Goal: Information Seeking & Learning: Learn about a topic

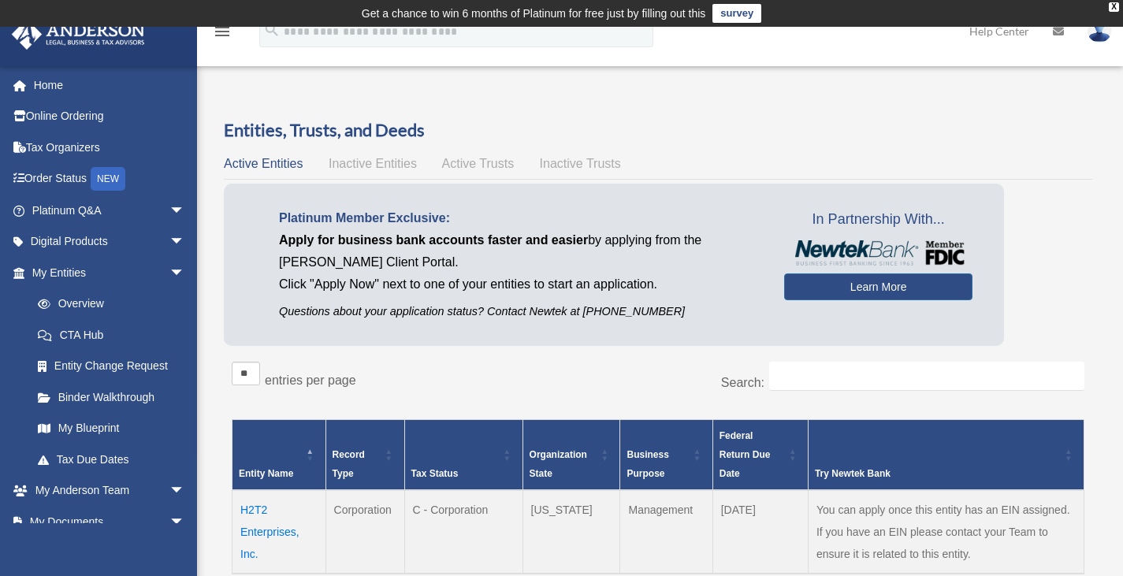
click at [741, 15] on link "survey" at bounding box center [736, 13] width 49 height 19
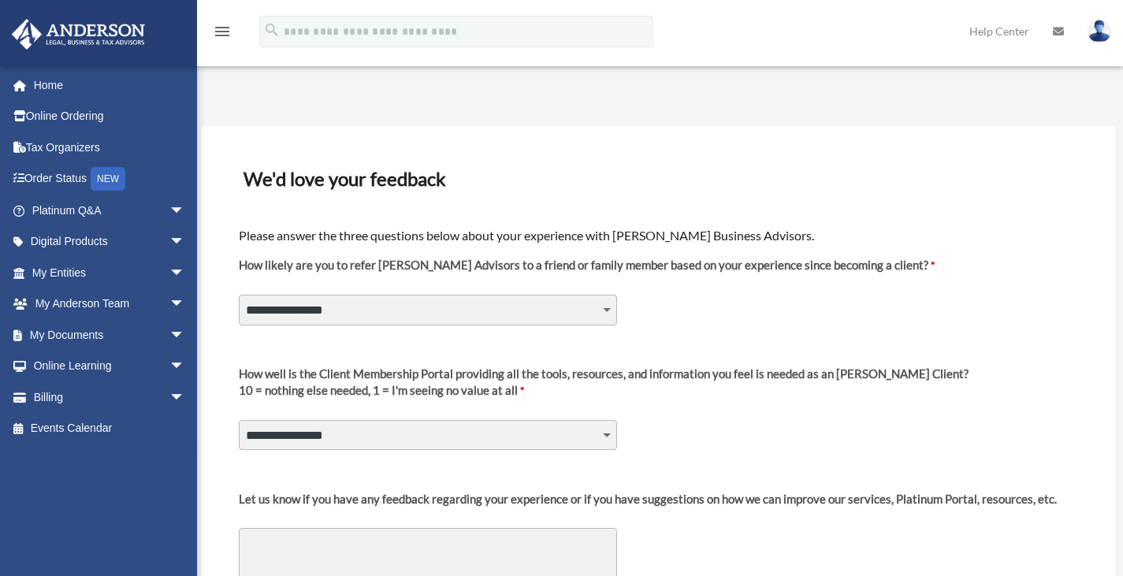
click at [604, 310] on select "**********" at bounding box center [428, 310] width 378 height 30
select select "********"
click at [239, 295] on select "**********" at bounding box center [428, 310] width 378 height 30
click at [601, 434] on select "**********" at bounding box center [428, 435] width 378 height 30
select select "********"
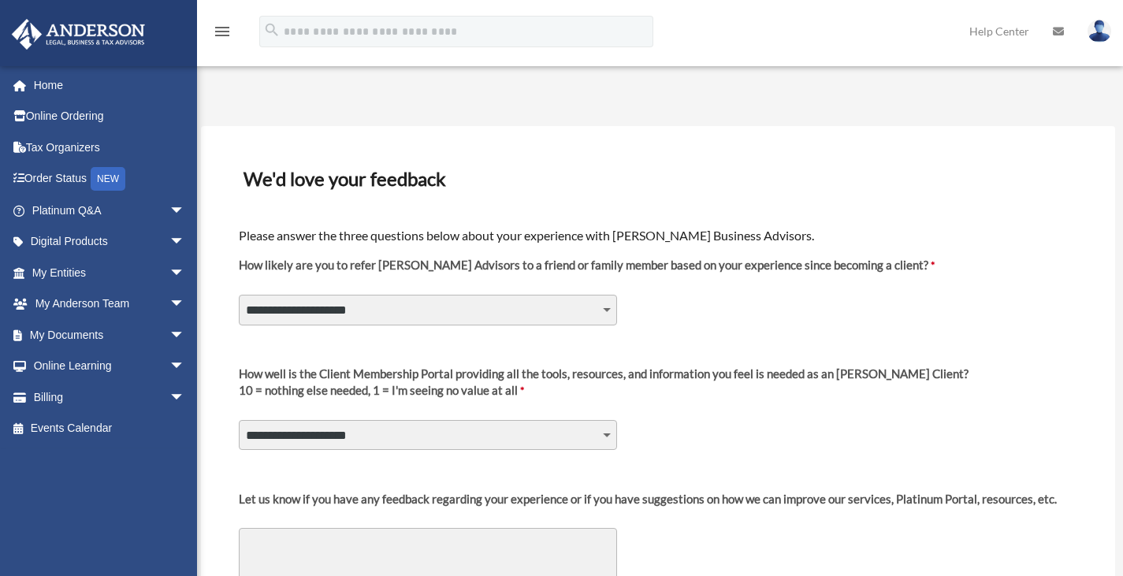
click at [239, 420] on select "**********" at bounding box center [428, 435] width 378 height 30
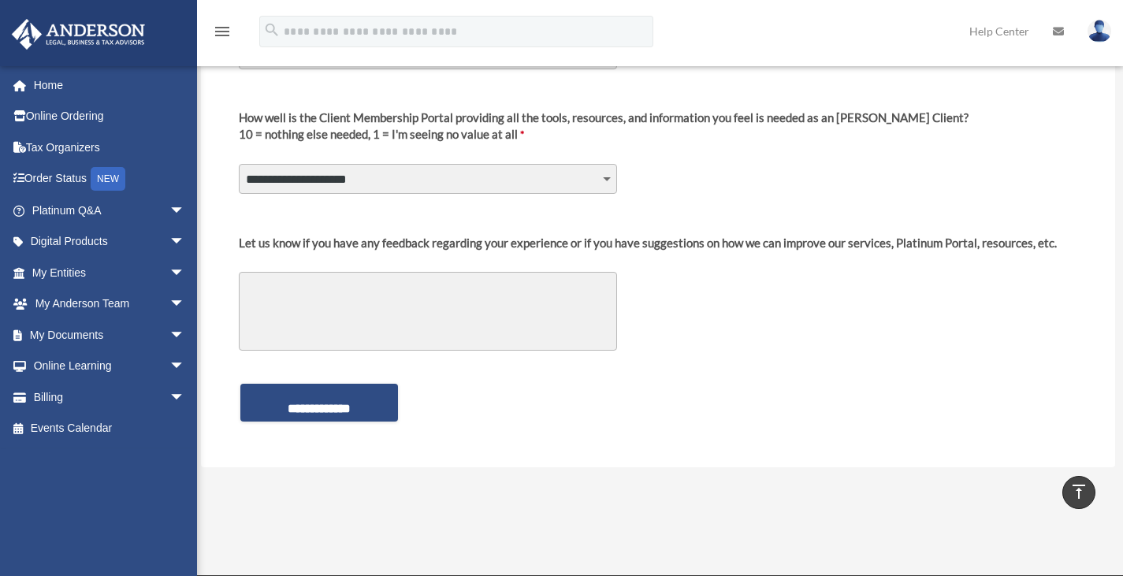
scroll to position [260, 0]
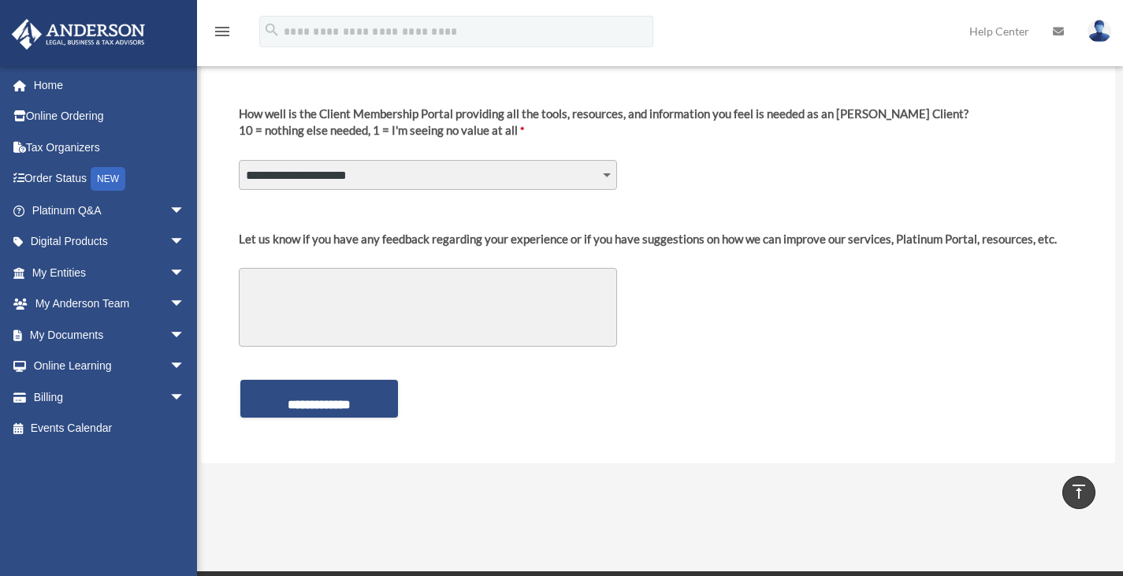
click at [370, 287] on textarea "Let us know if you have any feedback regarding your experience or if you have s…" at bounding box center [428, 307] width 378 height 79
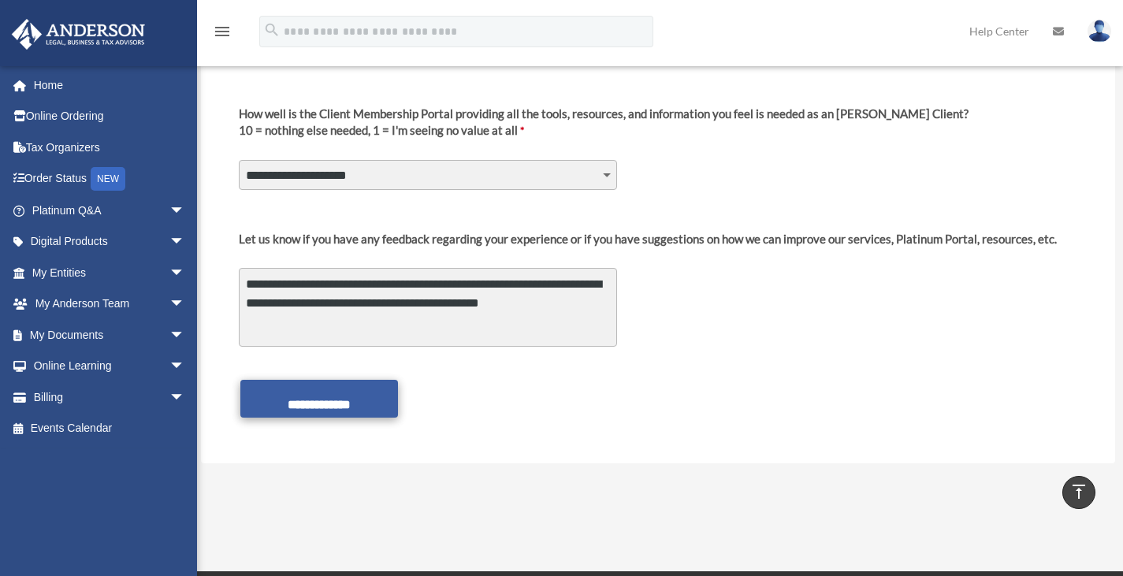
type textarea "**********"
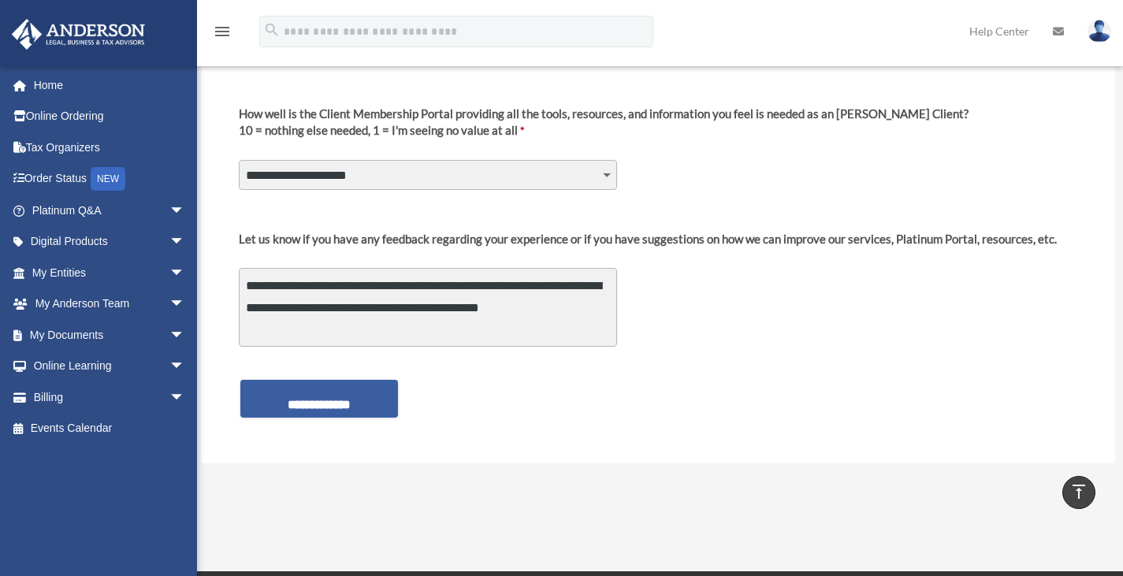
click at [345, 403] on input "**********" at bounding box center [319, 399] width 158 height 38
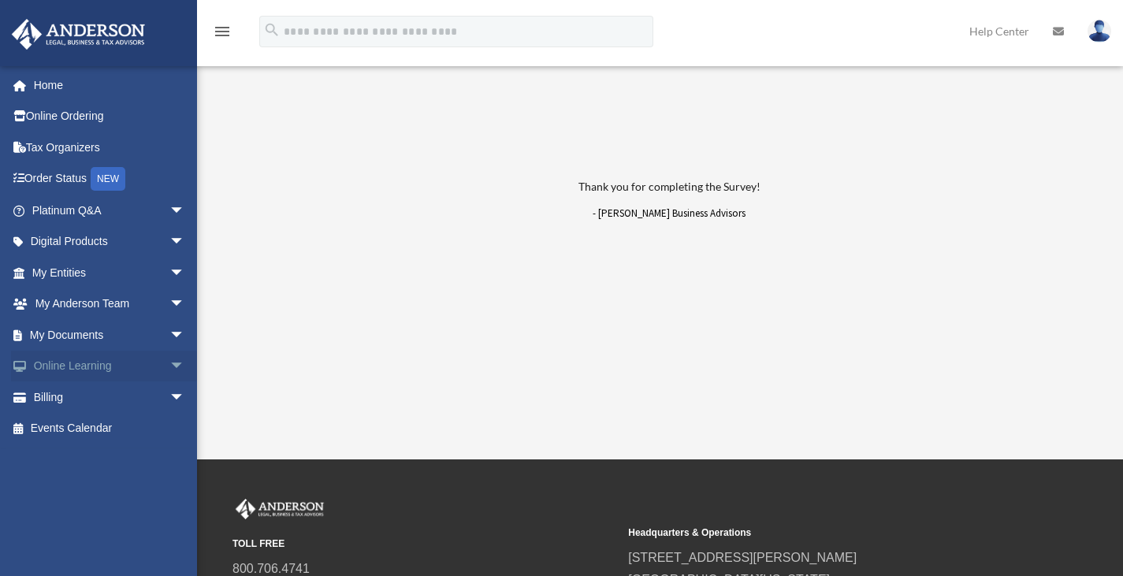
click at [93, 370] on link "Online Learning arrow_drop_down" at bounding box center [110, 367] width 198 height 32
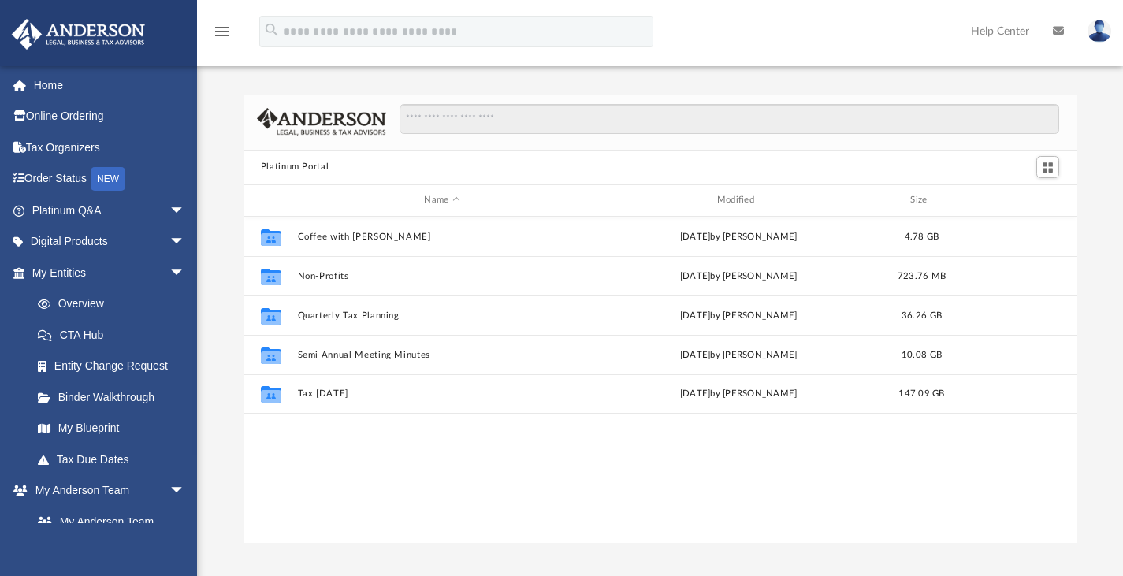
scroll to position [346, 821]
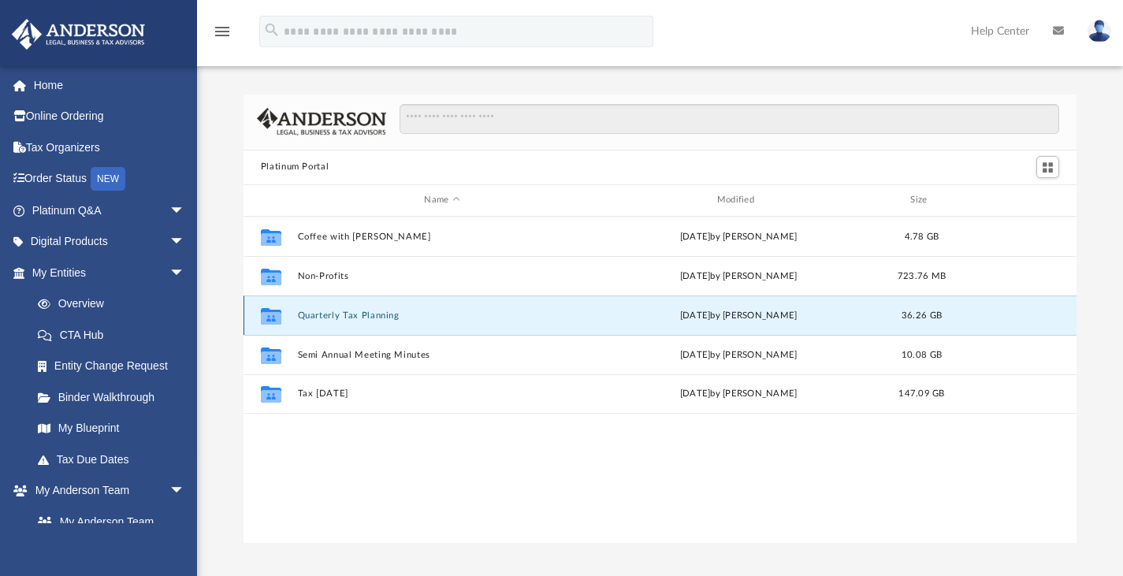
click at [347, 311] on button "Quarterly Tax Planning" at bounding box center [441, 315] width 289 height 10
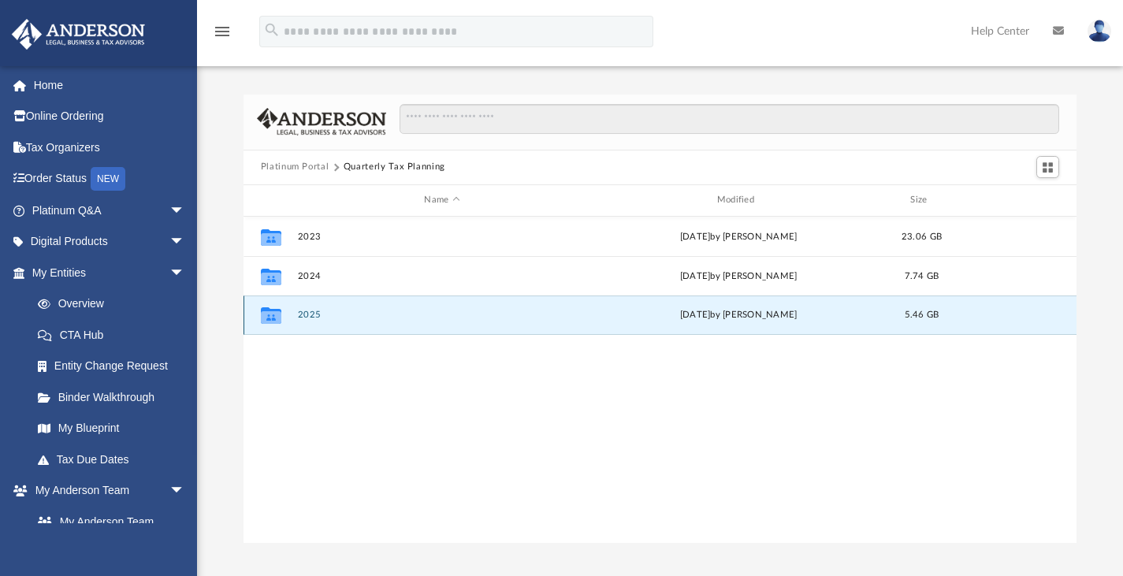
click at [309, 313] on button "2025" at bounding box center [441, 315] width 289 height 10
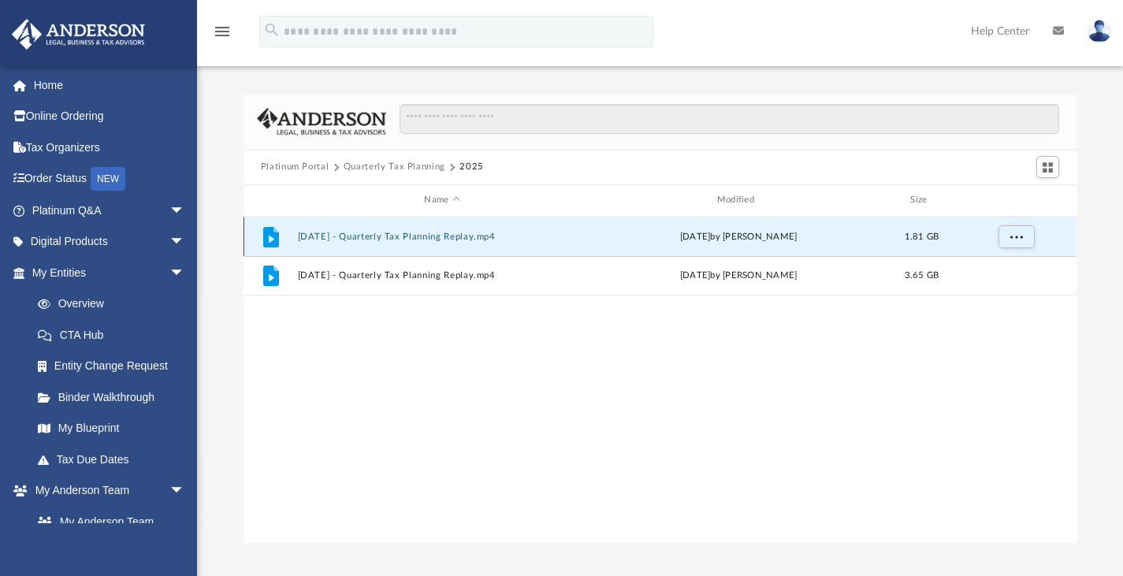
click at [441, 234] on button "July 18th, 2025 - Quarterly Tax Planning Replay.mp4" at bounding box center [441, 236] width 289 height 10
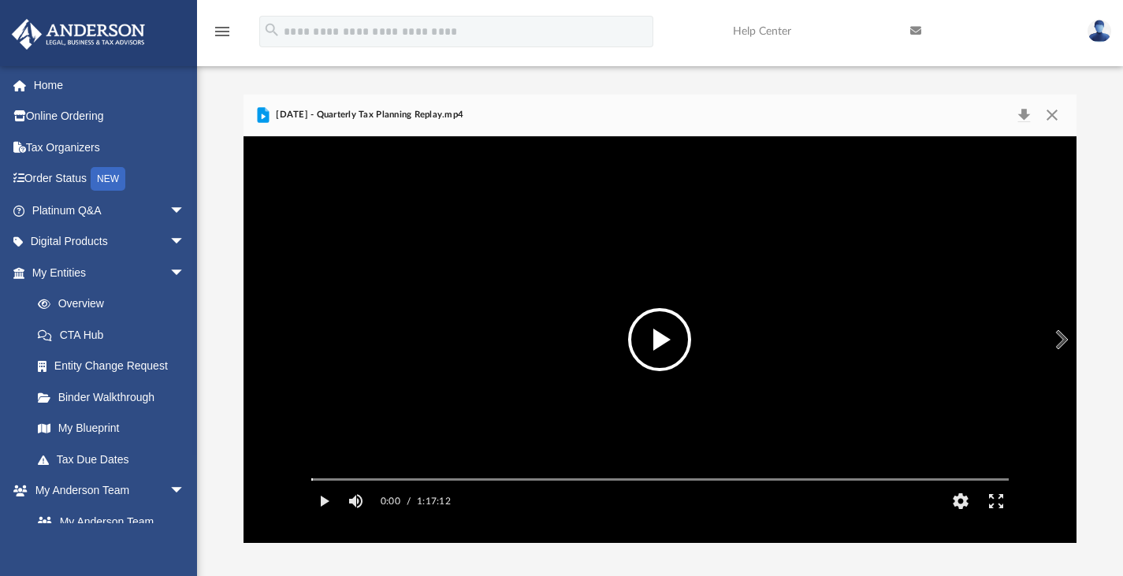
click at [668, 346] on button "File preview" at bounding box center [659, 339] width 63 height 63
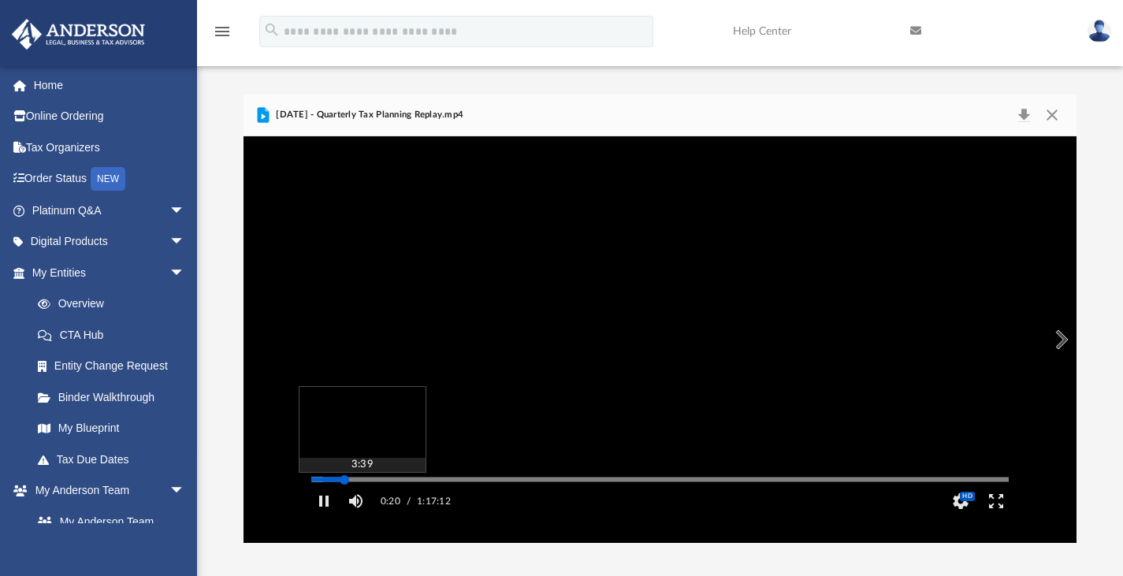
click at [344, 501] on div "Autoplay Disabled Speed Normal Quality Auto Subtitles/CC Off Audio Autoplay Dis…" at bounding box center [660, 339] width 834 height 407
click at [383, 502] on div "Autoplay Disabled Speed Normal Quality Auto Subtitles/CC Off Audio Autoplay Dis…" at bounding box center [660, 339] width 834 height 407
click at [420, 485] on div "Media Slider" at bounding box center [660, 479] width 723 height 13
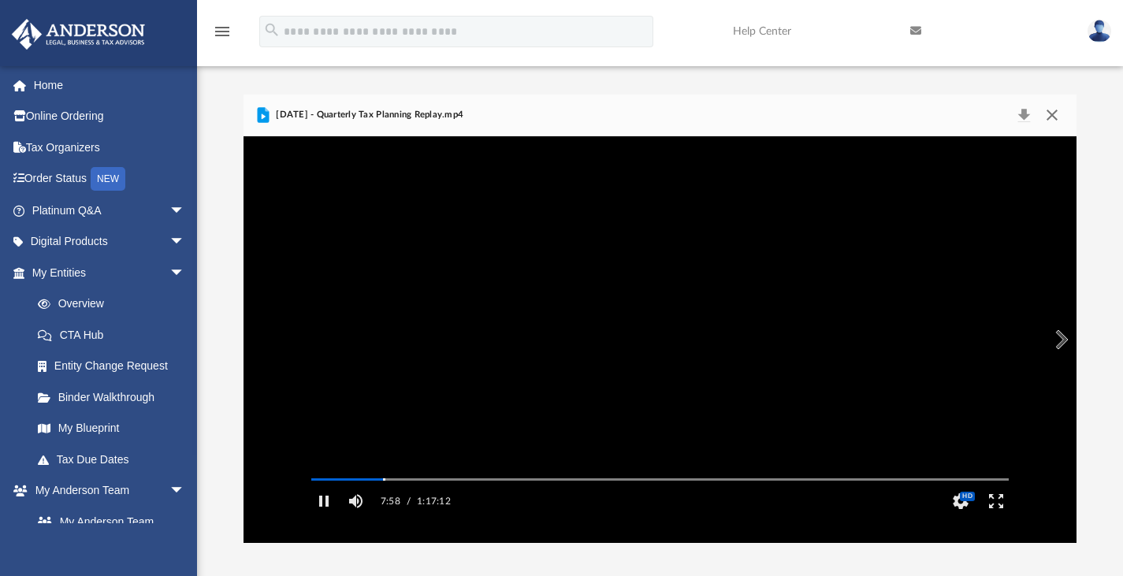
click at [1051, 111] on button "Close" at bounding box center [1052, 115] width 28 height 22
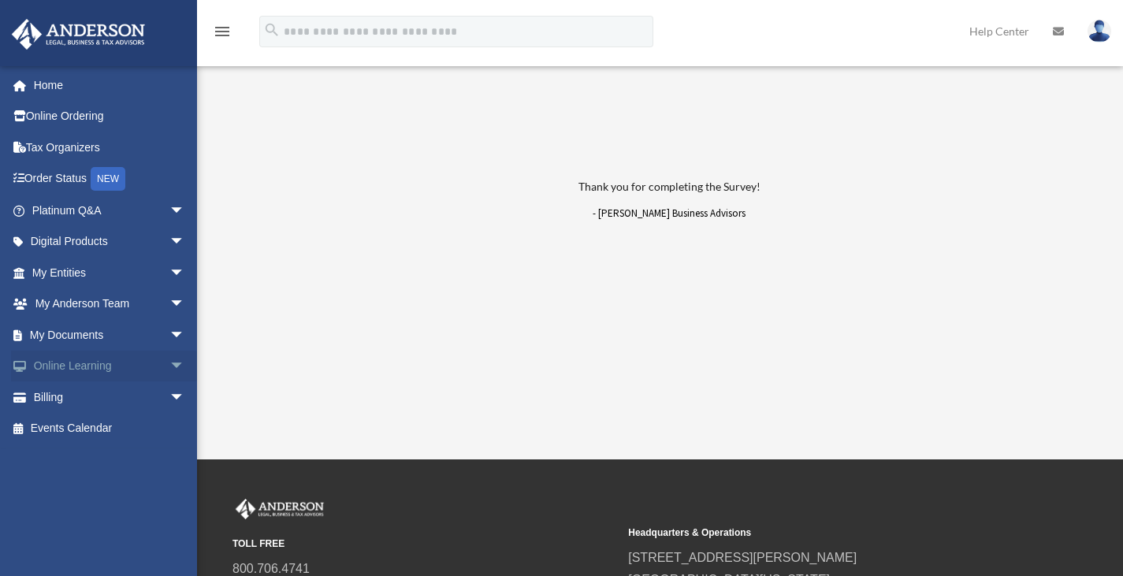
click at [169, 363] on span "arrow_drop_down" at bounding box center [185, 367] width 32 height 32
click at [99, 459] on link "Resources" at bounding box center [115, 460] width 187 height 32
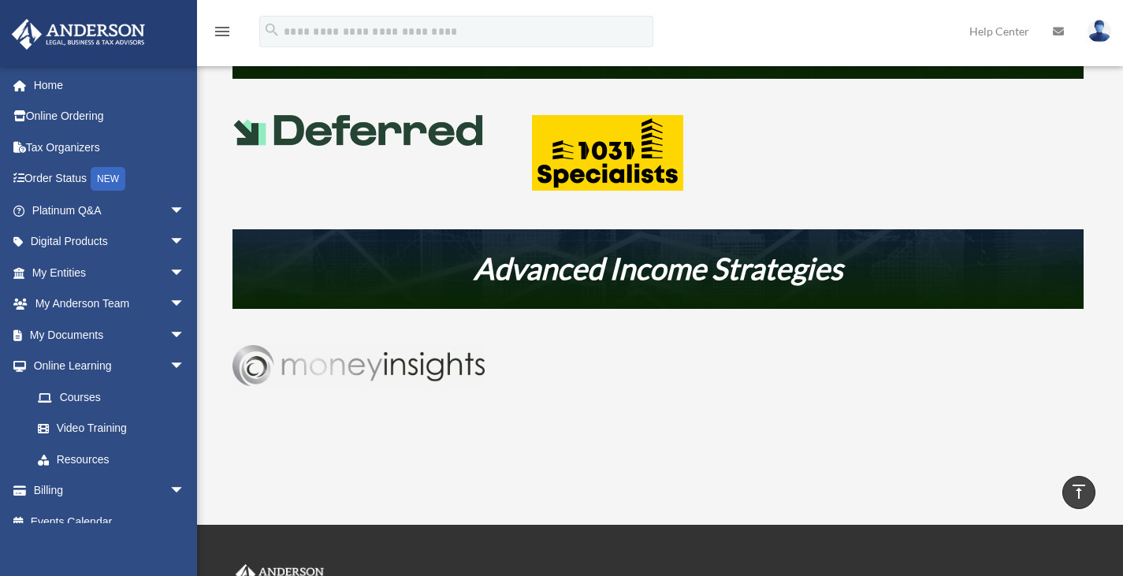
scroll to position [759, 0]
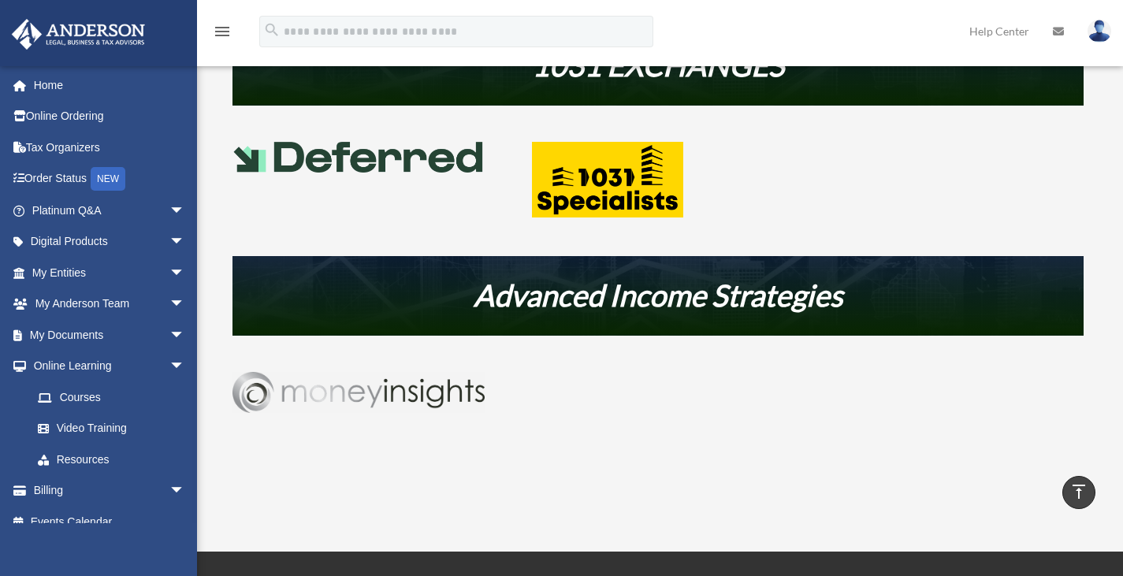
click at [366, 397] on img at bounding box center [358, 392] width 252 height 41
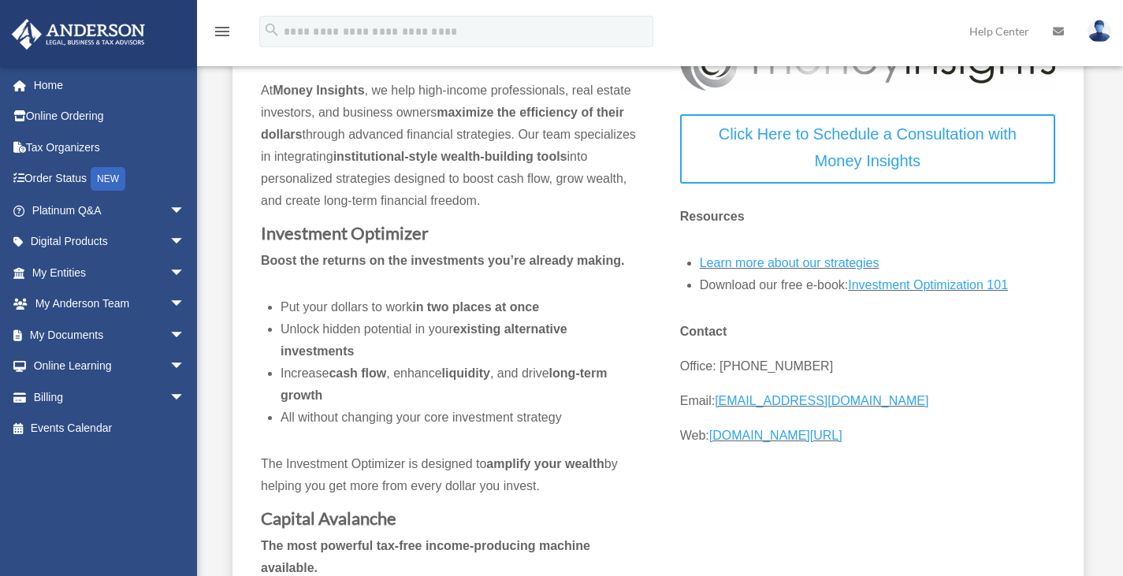
scroll to position [163, 0]
drag, startPoint x: 1128, startPoint y: 114, endPoint x: 1134, endPoint y: 168, distance: 53.9
click at [948, 281] on link "Investment Optimization 101" at bounding box center [928, 287] width 160 height 21
click at [169, 363] on span "arrow_drop_down" at bounding box center [185, 367] width 32 height 32
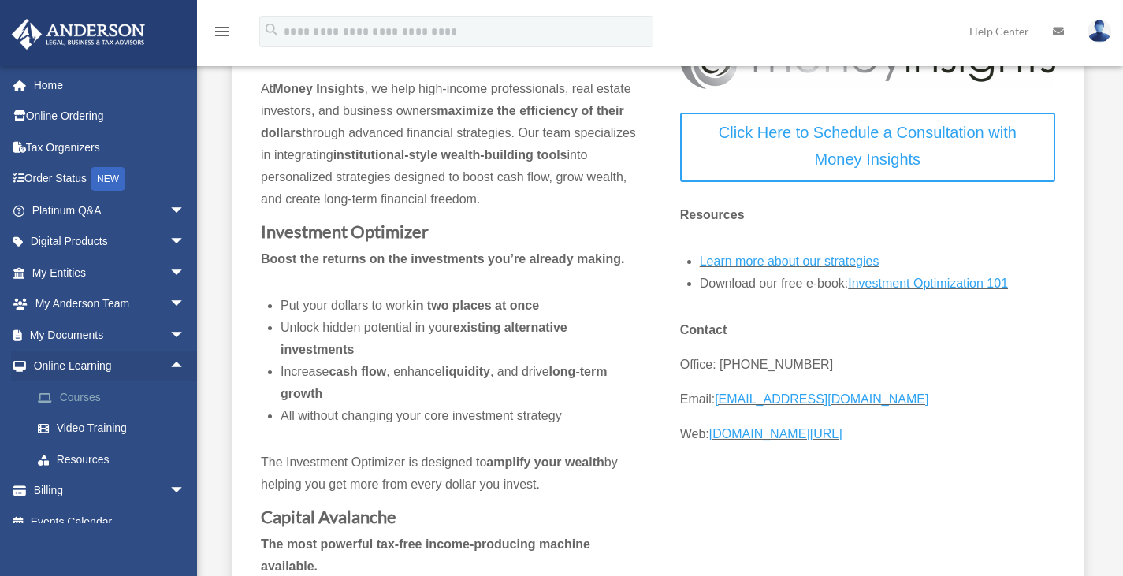
click at [122, 397] on link "Courses" at bounding box center [115, 397] width 187 height 32
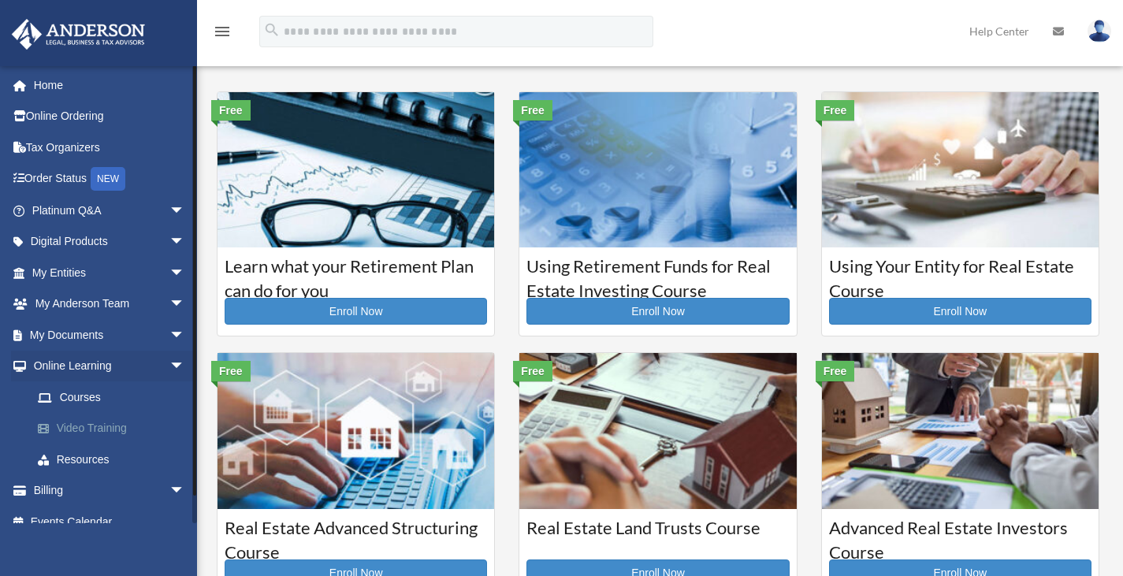
click at [100, 427] on link "Video Training" at bounding box center [115, 429] width 187 height 32
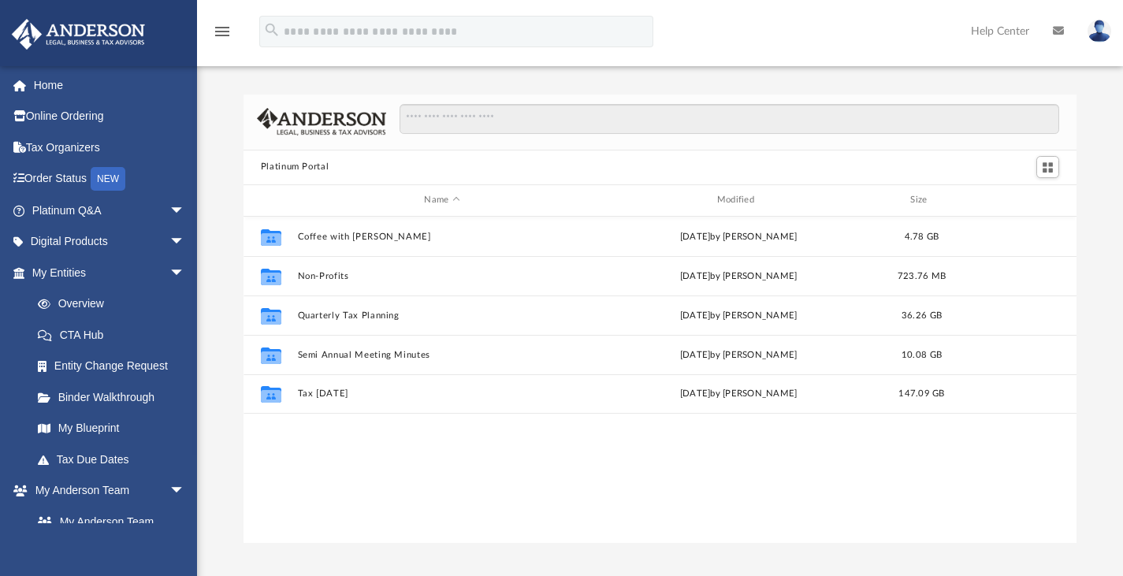
scroll to position [346, 821]
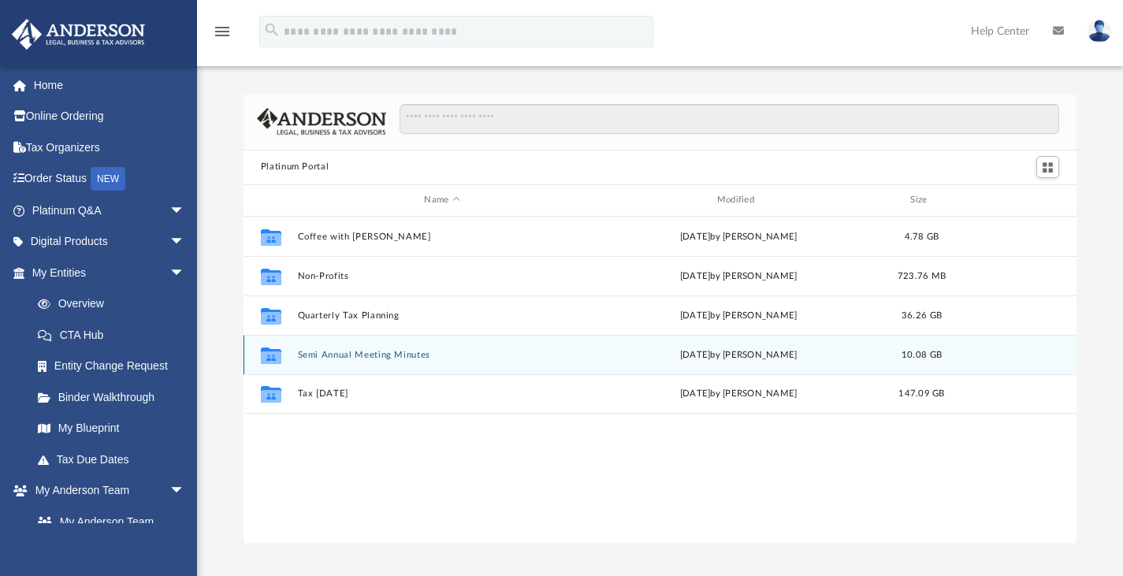
click at [278, 356] on icon "grid" at bounding box center [271, 357] width 20 height 13
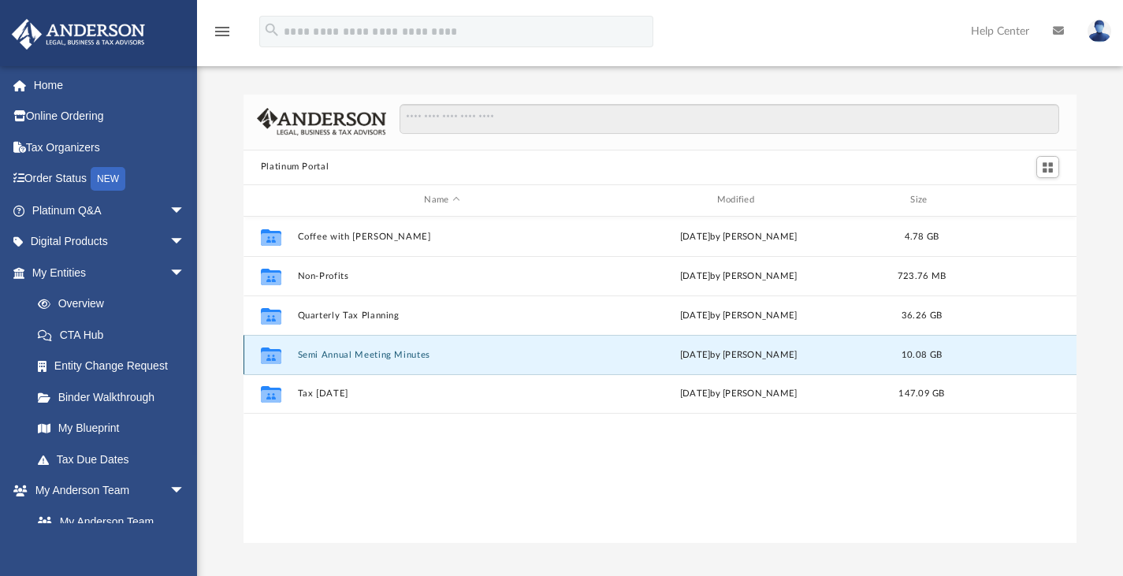
click at [320, 353] on button "Semi Annual Meeting Minutes" at bounding box center [441, 354] width 289 height 10
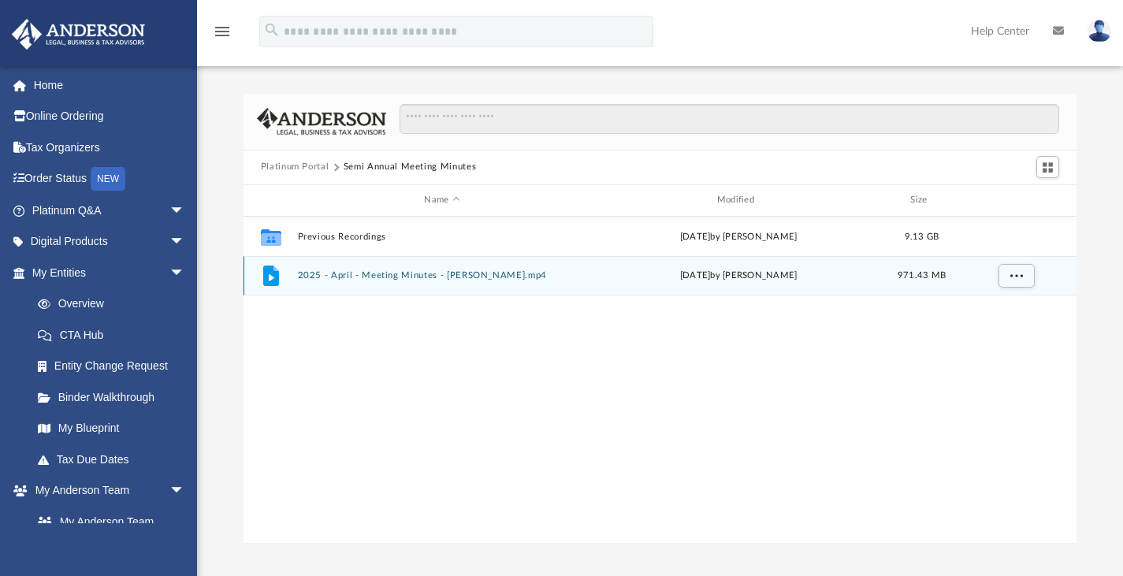
click at [400, 276] on button "2025 - April - Meeting Minutes - EJ McCaffrey.mp4" at bounding box center [441, 275] width 289 height 10
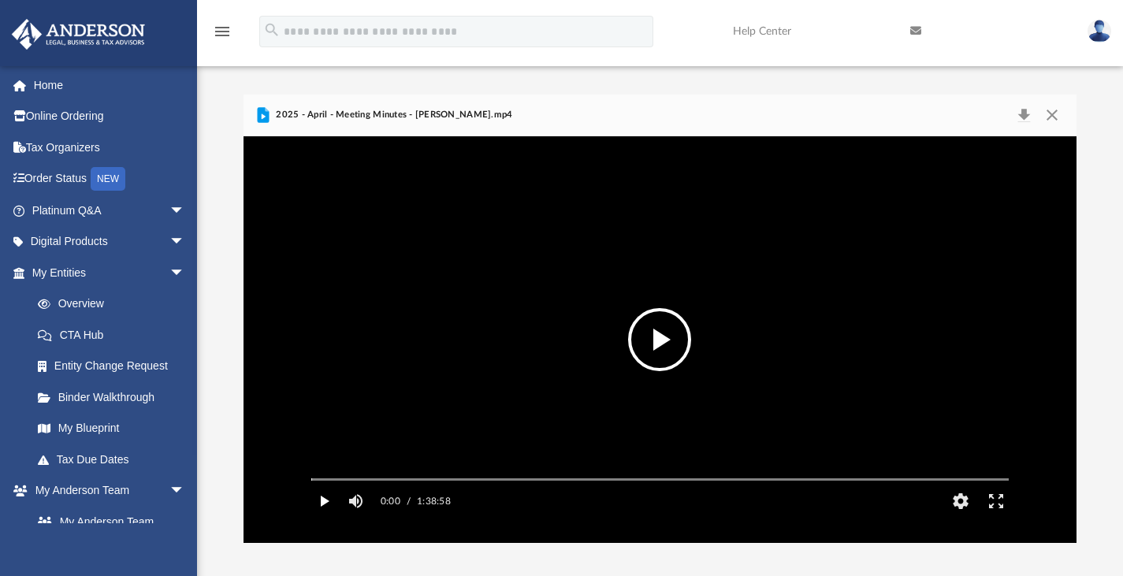
click at [327, 517] on button "Play" at bounding box center [324, 501] width 35 height 32
click at [333, 500] on div "Autoplay Disabled Speed Normal Quality Auto Subtitles/CC Off Audio Autoplay Dis…" at bounding box center [660, 339] width 834 height 407
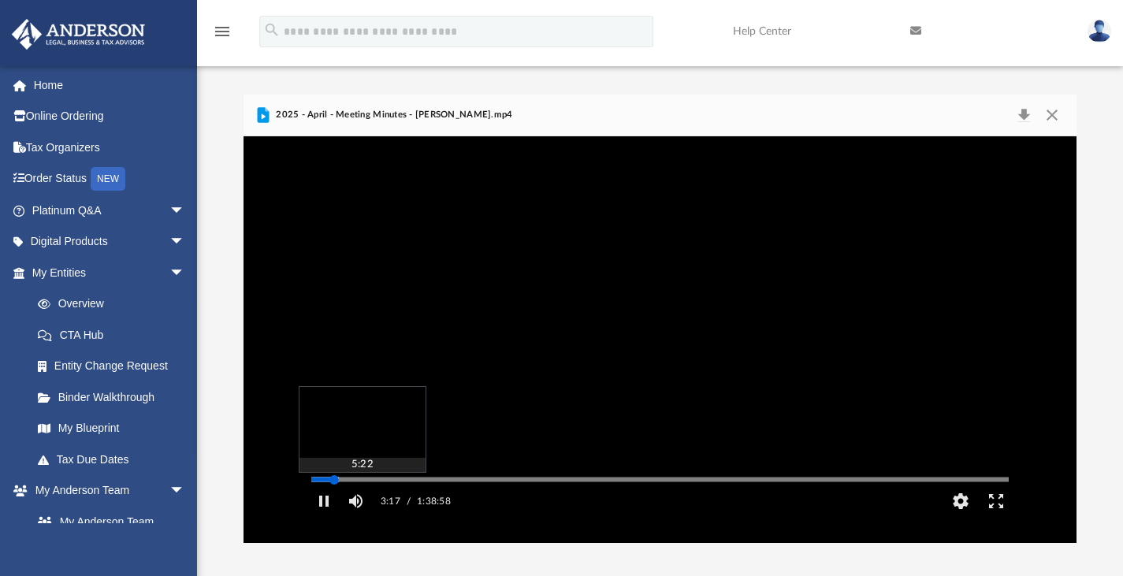
click at [349, 485] on div "Media Slider" at bounding box center [660, 479] width 723 height 13
click at [347, 500] on div "Autoplay Disabled Speed Normal Quality Auto Subtitles/CC Off Audio Autoplay Dis…" at bounding box center [660, 339] width 834 height 407
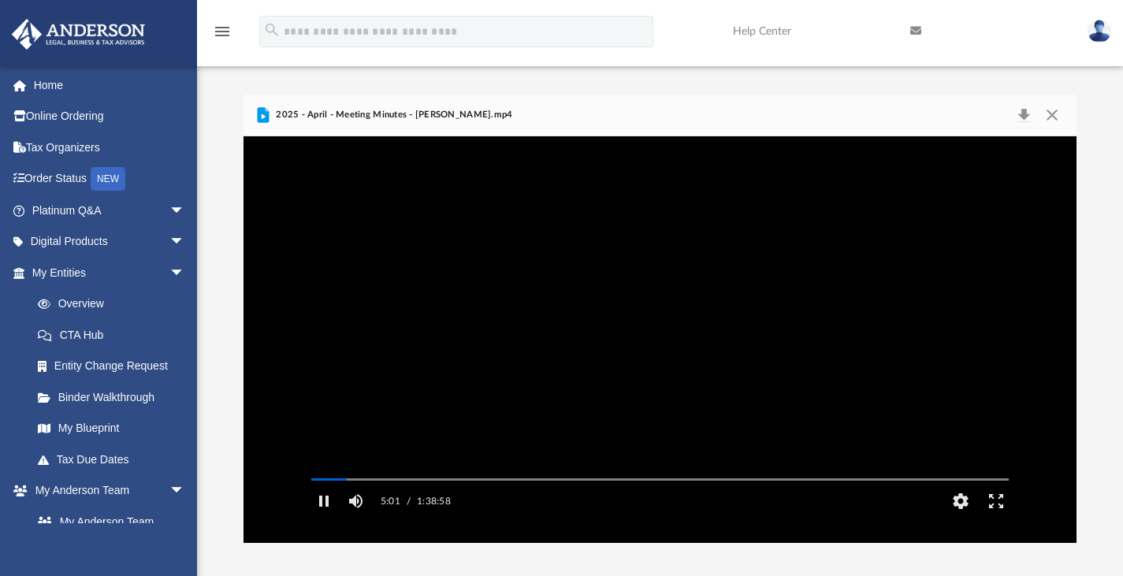
click at [551, 390] on video "File preview" at bounding box center [660, 339] width 723 height 362
click at [658, 346] on button "File preview" at bounding box center [659, 339] width 63 height 63
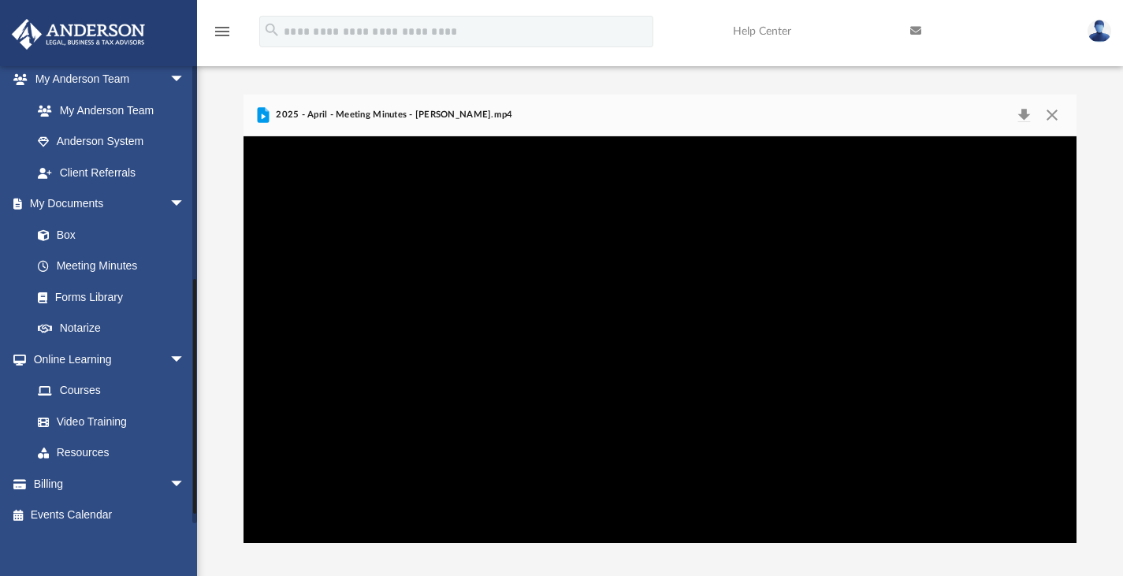
scroll to position [422, 0]
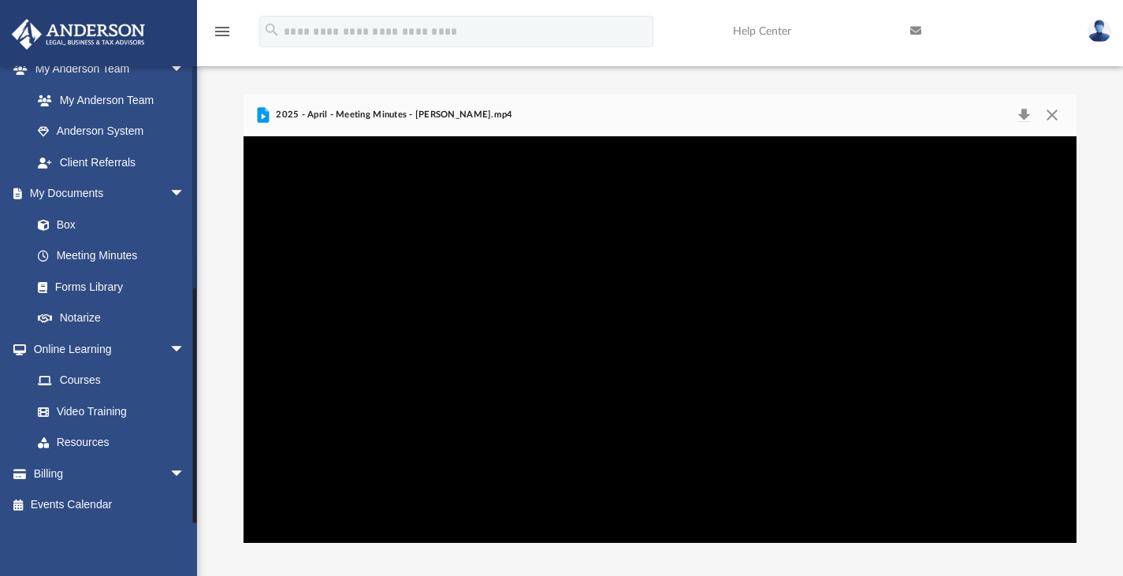
drag, startPoint x: 196, startPoint y: 274, endPoint x: 193, endPoint y: 433, distance: 159.2
click at [193, 433] on div at bounding box center [194, 294] width 5 height 458
click at [63, 217] on link "Box" at bounding box center [115, 225] width 187 height 32
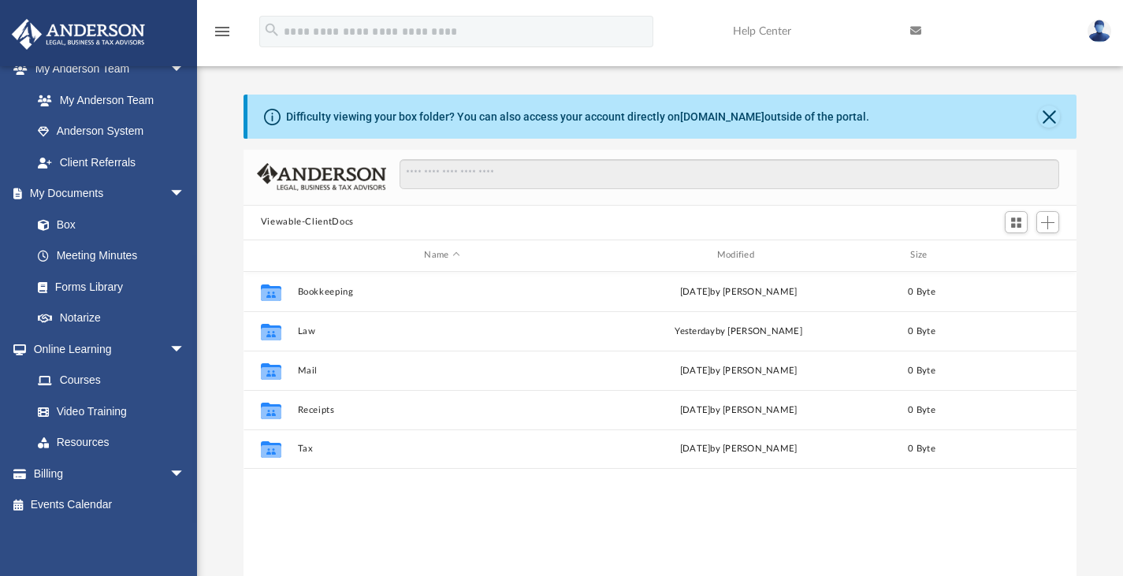
scroll to position [346, 821]
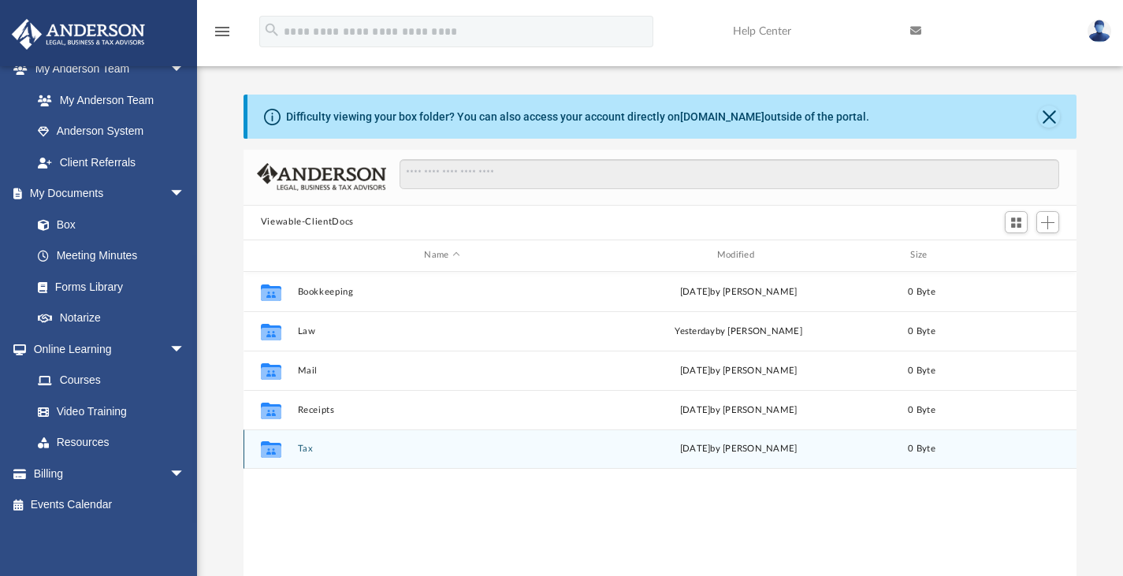
click at [309, 448] on button "Tax" at bounding box center [441, 449] width 289 height 10
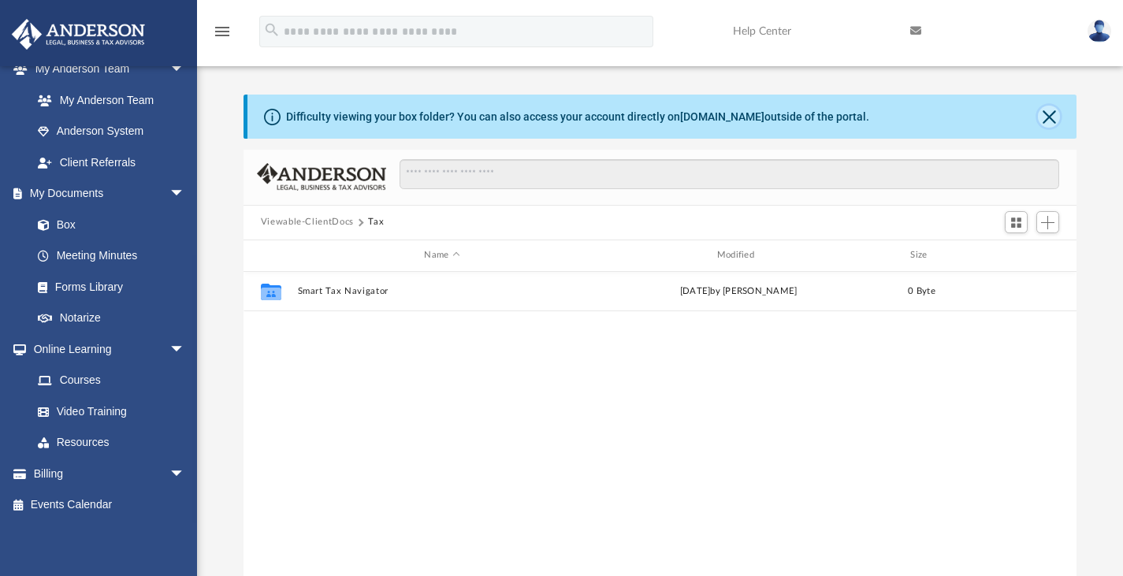
click at [1043, 113] on button "Close" at bounding box center [1049, 117] width 22 height 22
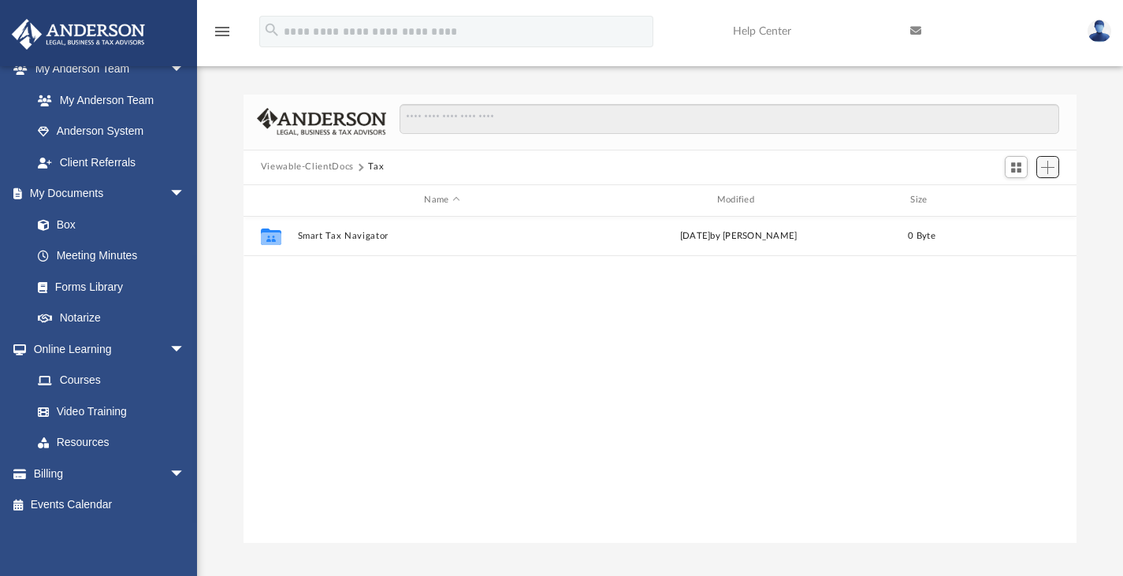
click at [1045, 169] on span "Add" at bounding box center [1047, 167] width 13 height 13
click at [1017, 197] on li "Upload" at bounding box center [1025, 198] width 50 height 17
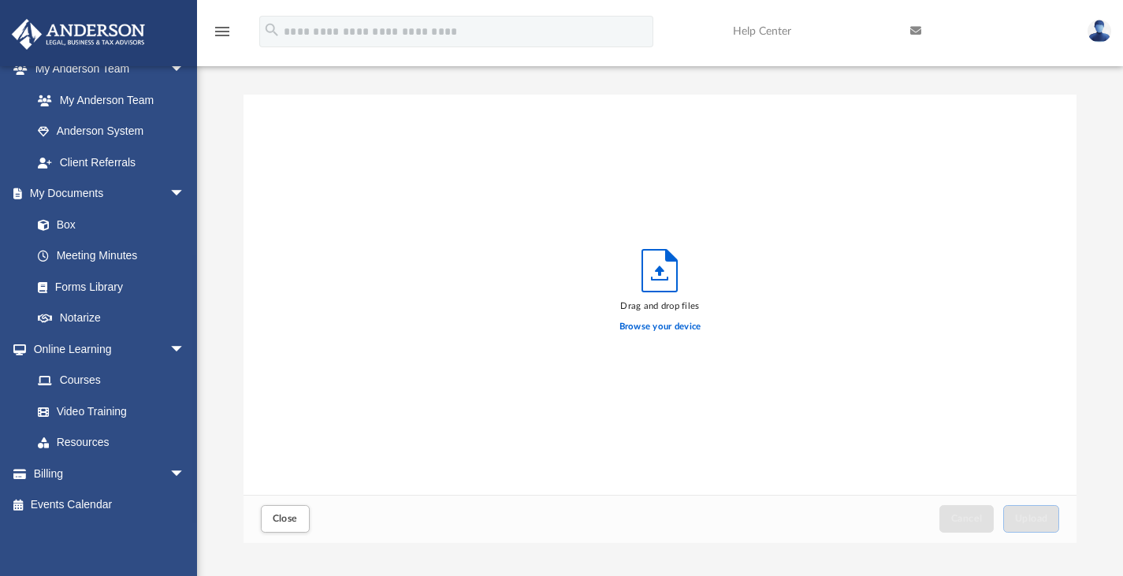
scroll to position [388, 821]
click at [656, 277] on icon "Upload" at bounding box center [659, 271] width 35 height 42
click at [655, 328] on label "Browse your device" at bounding box center [660, 327] width 82 height 14
click at [0, 0] on input "Browse your device" at bounding box center [0, 0] width 0 height 0
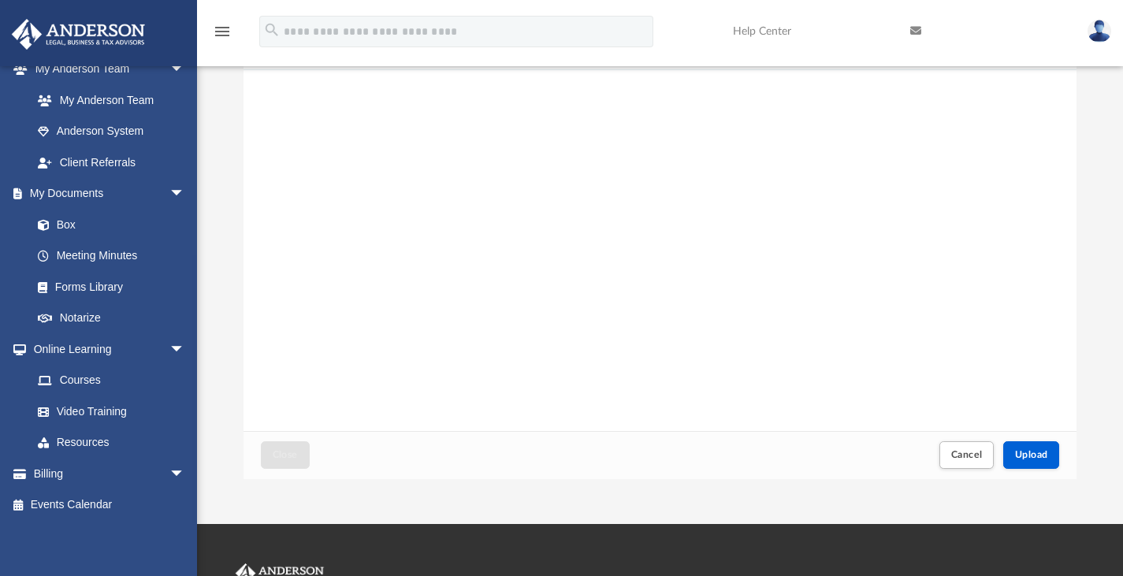
scroll to position [65, 0]
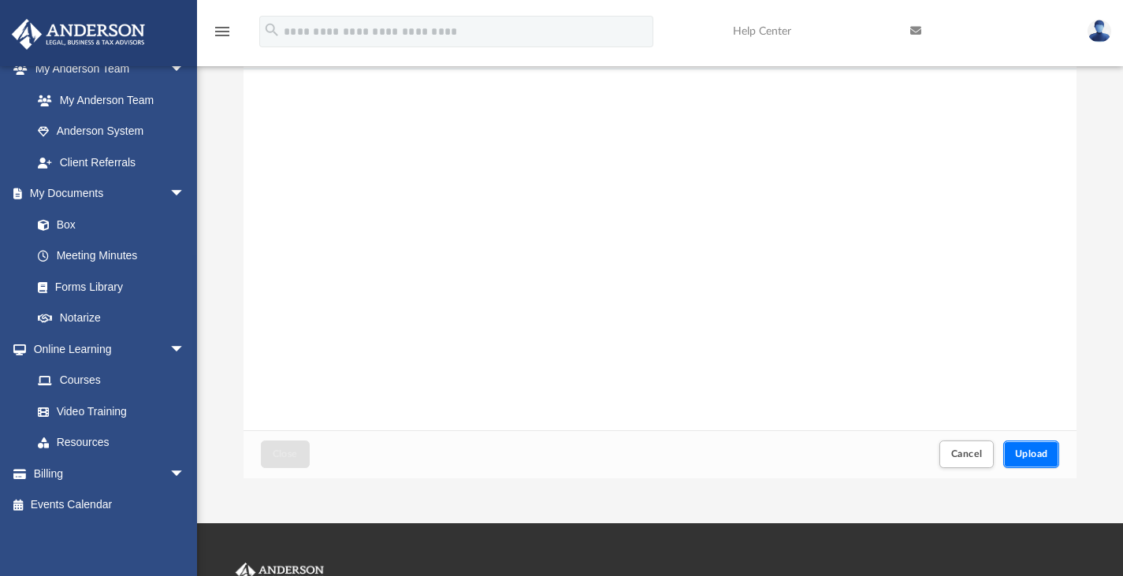
click at [1031, 451] on span "Upload" at bounding box center [1031, 453] width 33 height 9
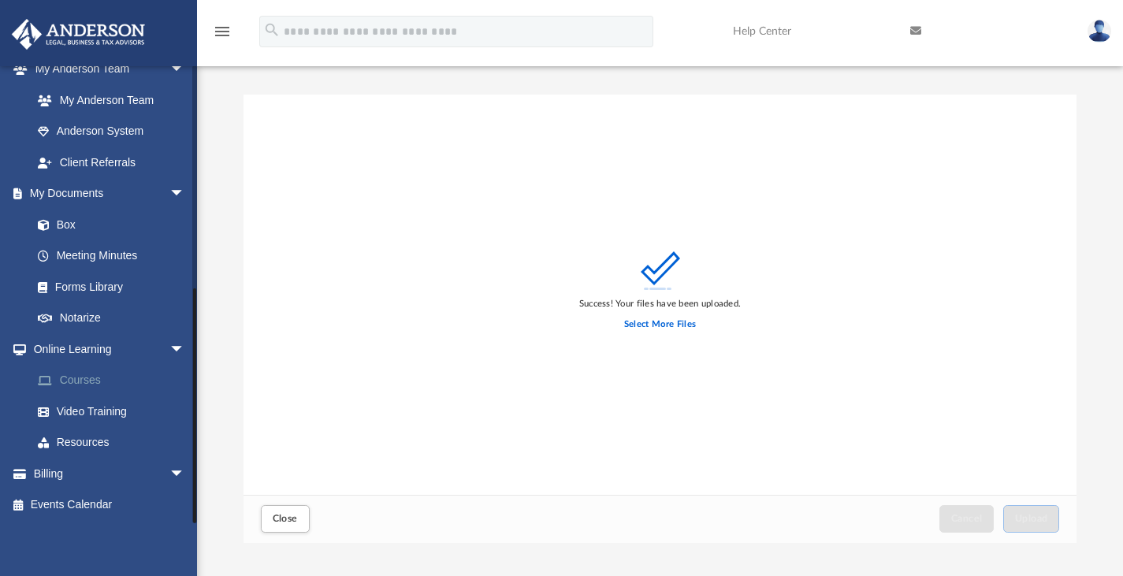
click at [84, 384] on link "Courses" at bounding box center [115, 381] width 187 height 32
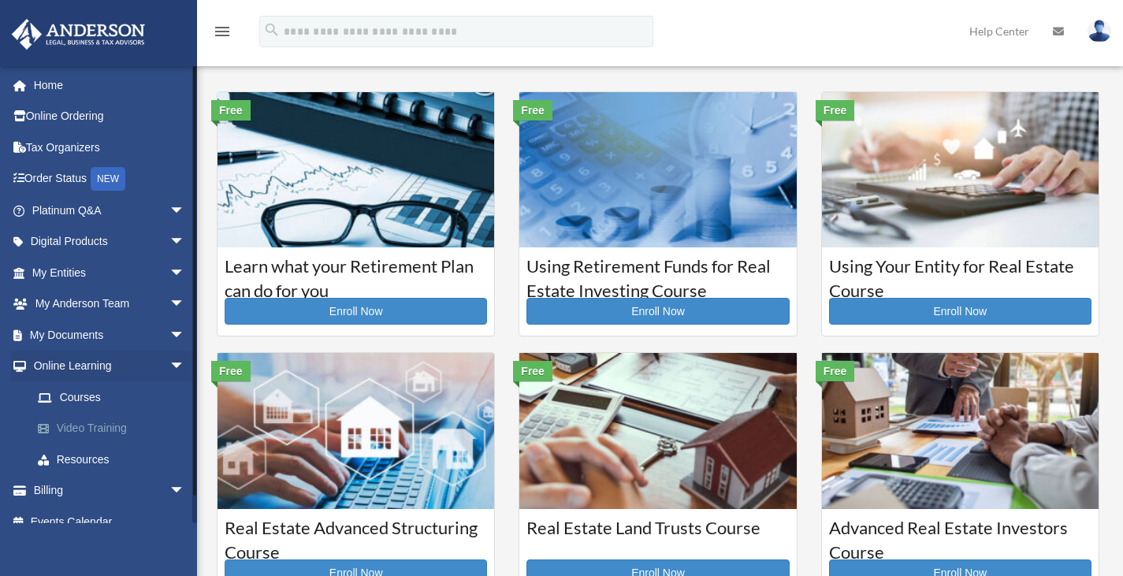
click at [90, 422] on link "Video Training" at bounding box center [115, 429] width 187 height 32
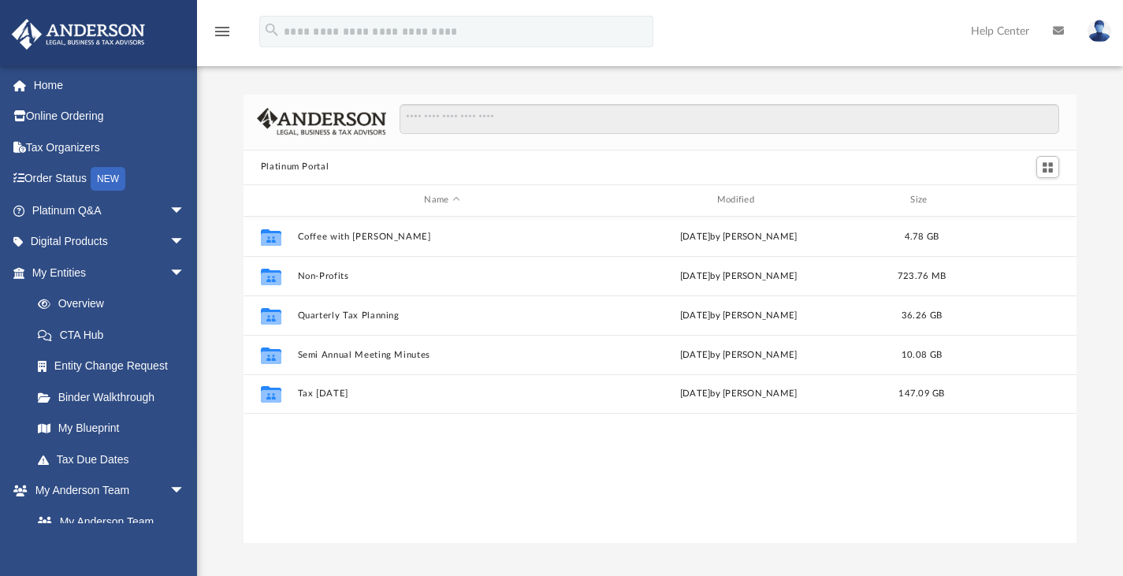
scroll to position [346, 821]
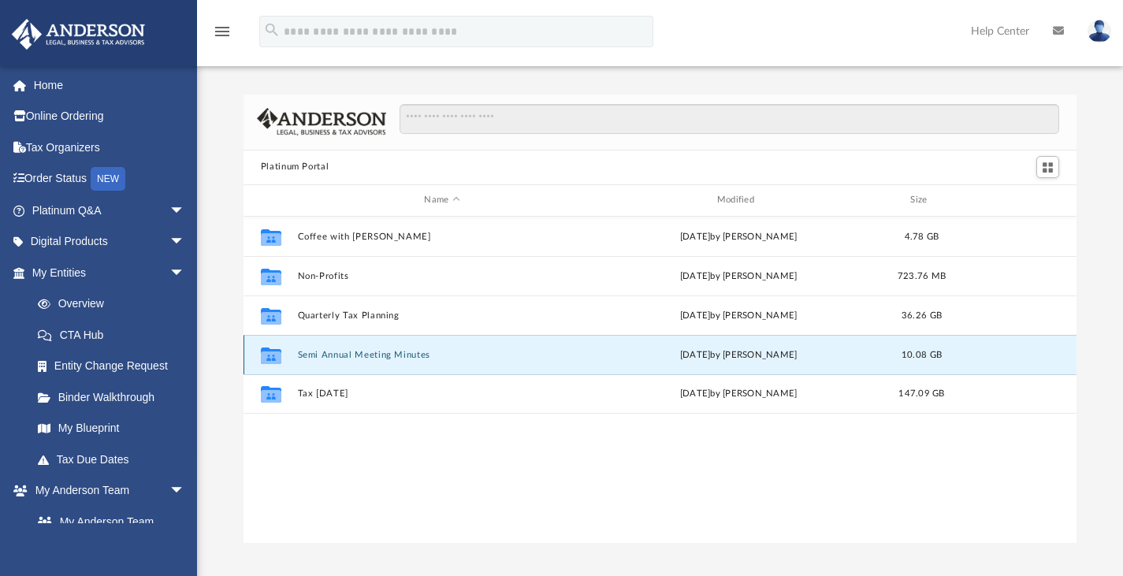
click at [355, 350] on button "Semi Annual Meeting Minutes" at bounding box center [441, 354] width 289 height 10
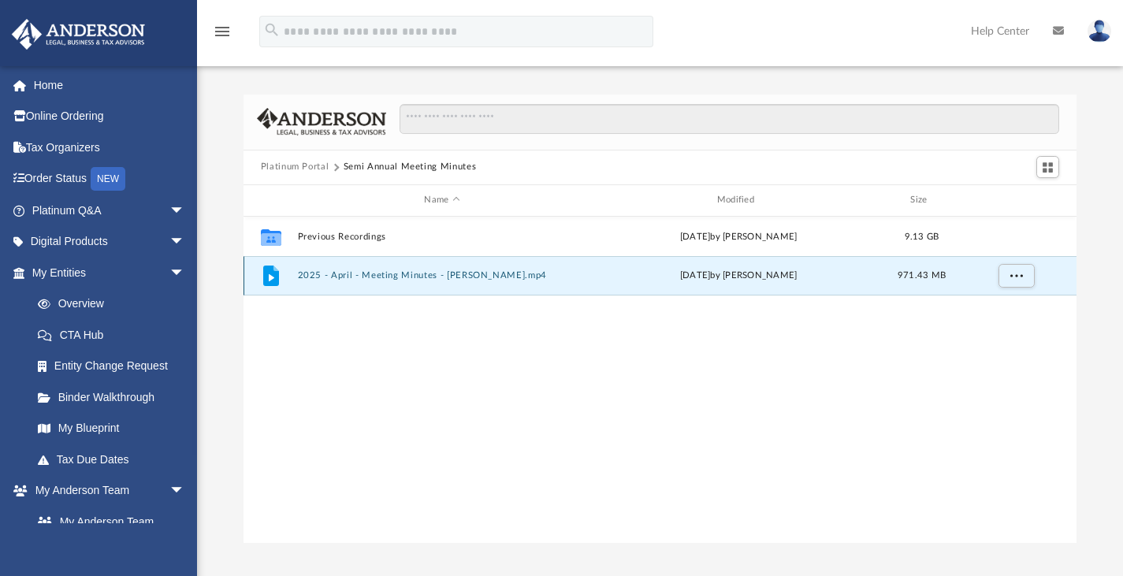
click at [406, 274] on button "2025 - April - Meeting Minutes - [PERSON_NAME].mp4" at bounding box center [441, 275] width 289 height 10
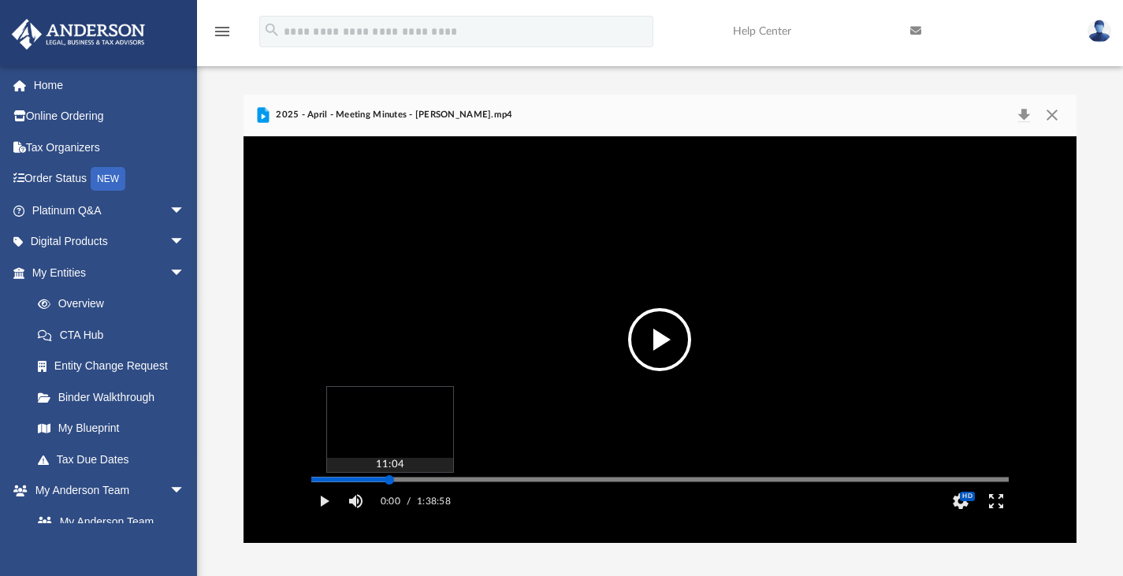
click at [389, 481] on div "Media Slider" at bounding box center [659, 479] width 697 height 2
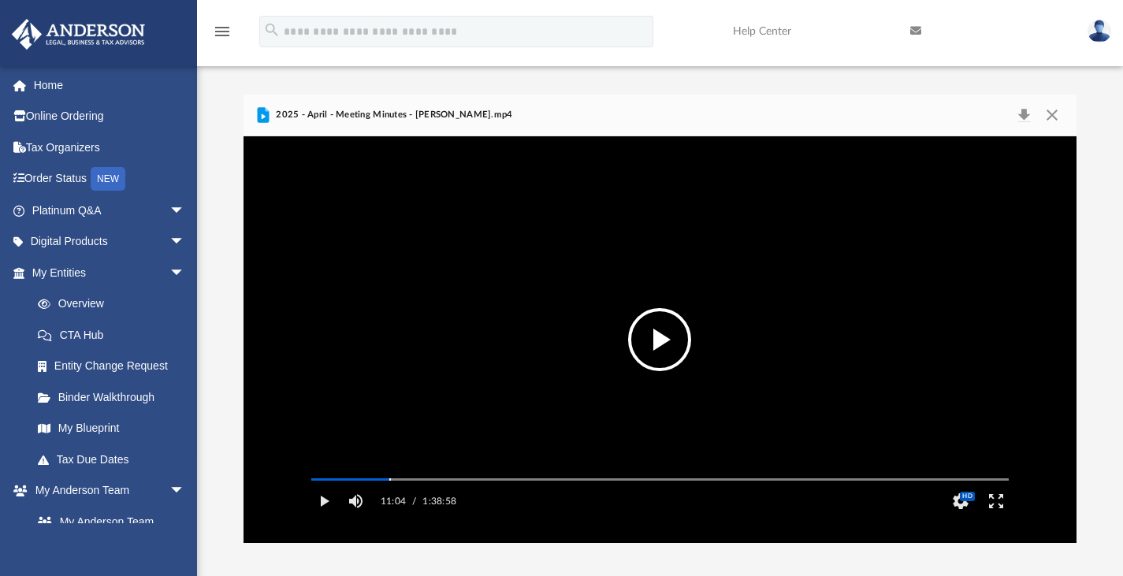
click at [661, 340] on button "File preview" at bounding box center [659, 339] width 63 height 63
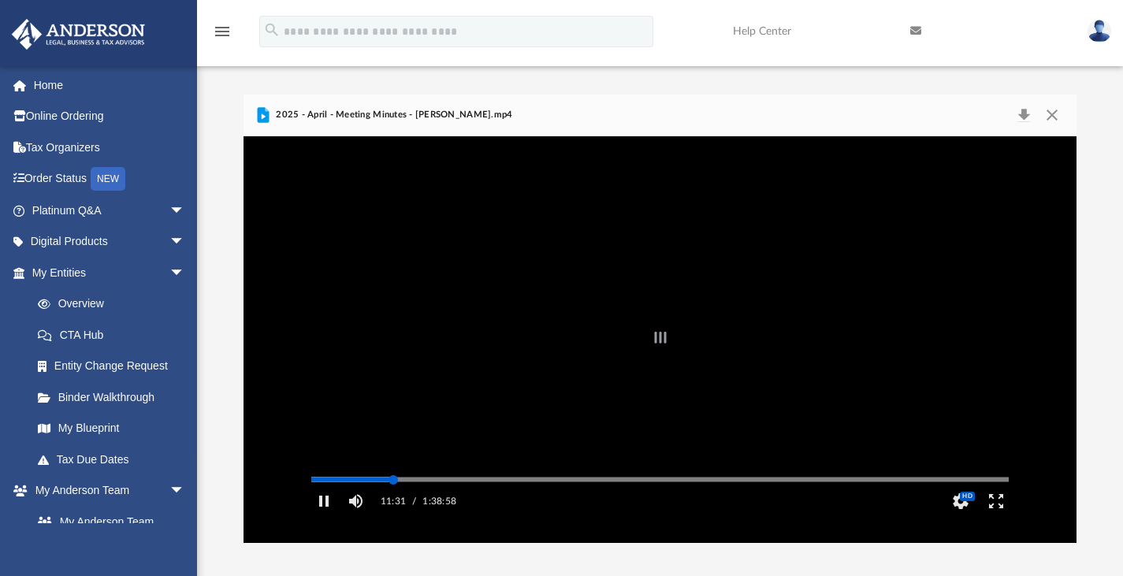
click at [393, 504] on div "Autoplay Disabled Speed Normal Quality Auto Subtitles/CC Off Audio Autoplay Dis…" at bounding box center [660, 339] width 834 height 407
drag, startPoint x: 393, startPoint y: 504, endPoint x: 425, endPoint y: 500, distance: 31.8
click at [425, 500] on div "Autoplay Disabled Speed Normal Quality Auto Subtitles/CC Off Audio Autoplay Dis…" at bounding box center [660, 339] width 834 height 407
click at [491, 503] on div "Autoplay Disabled Speed Normal Quality Auto Subtitles/CC Off Audio Autoplay Dis…" at bounding box center [660, 339] width 834 height 407
click at [512, 500] on div "Autoplay Disabled Speed Normal Quality Auto Subtitles/CC Off Audio Autoplay Dis…" at bounding box center [660, 339] width 834 height 407
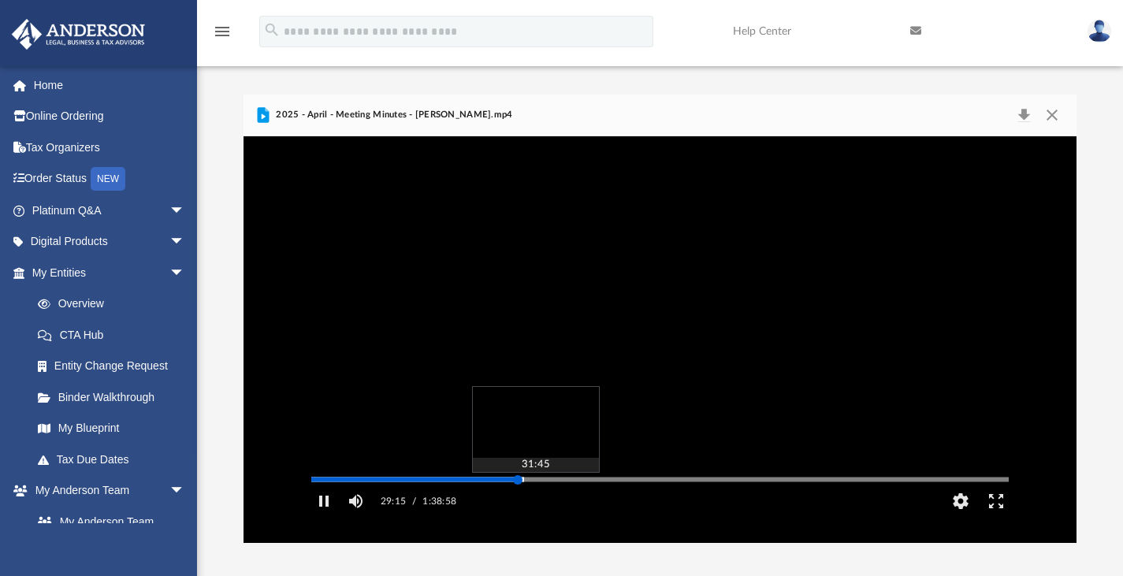
click at [536, 485] on div "Media Slider" at bounding box center [660, 479] width 723 height 13
click at [542, 485] on div "Media Slider" at bounding box center [660, 479] width 723 height 13
click at [547, 500] on div "Autoplay Disabled Speed Normal Quality Auto Subtitles/CC Off Audio Autoplay Dis…" at bounding box center [660, 339] width 834 height 407
click at [571, 500] on div "Autoplay Disabled Speed Normal Quality Auto Subtitles/CC Off Audio Autoplay Dis…" at bounding box center [660, 339] width 834 height 407
click at [587, 500] on div "Autoplay Disabled Speed Normal Quality Auto Subtitles/CC Off Audio Autoplay Dis…" at bounding box center [660, 339] width 834 height 407
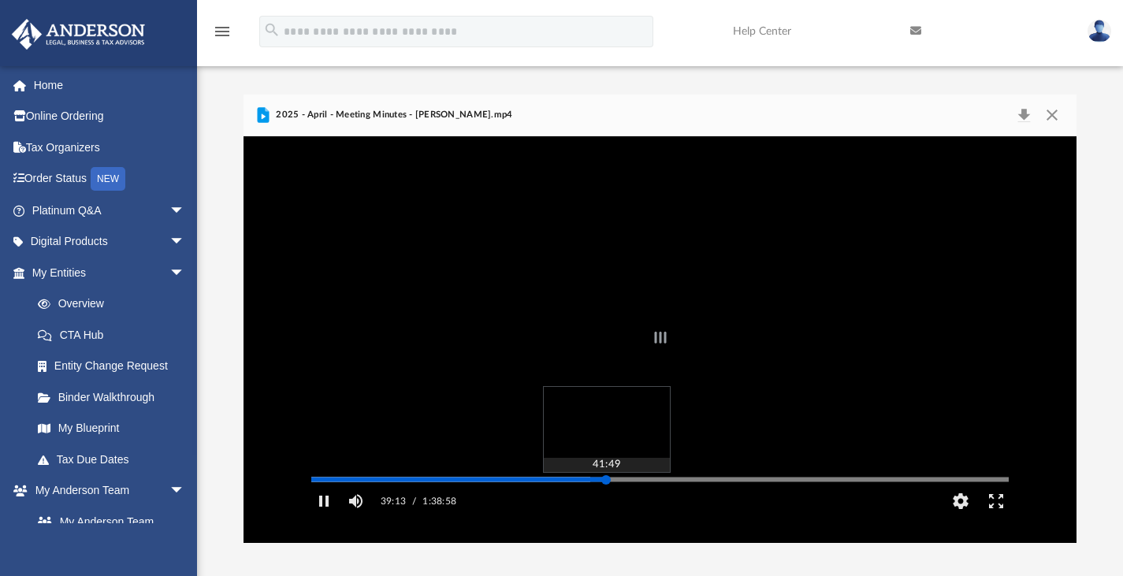
click at [606, 501] on div "Autoplay Disabled Speed Normal Quality Auto Subtitles/CC Off Audio Autoplay Dis…" at bounding box center [660, 339] width 834 height 407
click at [634, 502] on div "Autoplay Disabled Speed Normal Quality Auto Subtitles/CC Off Audio Autoplay Dis…" at bounding box center [660, 339] width 834 height 407
click at [649, 501] on div "Autoplay Disabled Speed Normal Quality Auto Subtitles/CC Off Audio Autoplay Dis…" at bounding box center [660, 339] width 834 height 407
click at [670, 501] on div "Autoplay Disabled Speed Normal Quality Auto Subtitles/CC Off Audio Autoplay Dis…" at bounding box center [660, 339] width 834 height 407
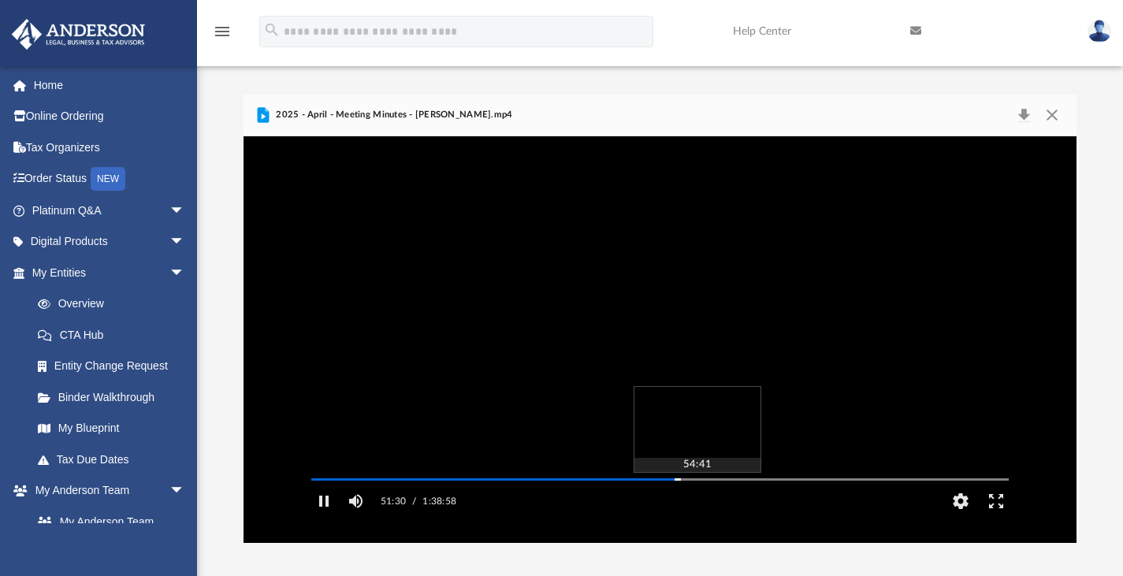
click at [697, 502] on div "Autoplay Disabled Speed Normal Quality Auto Subtitles/CC Off Audio Autoplay Dis…" at bounding box center [660, 339] width 834 height 407
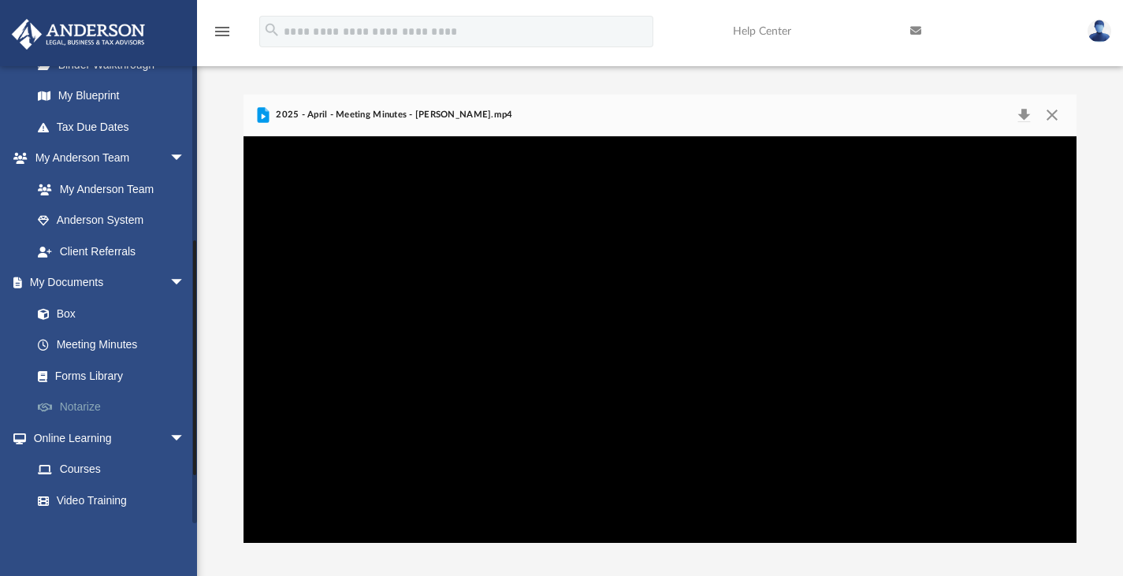
scroll to position [337, 0]
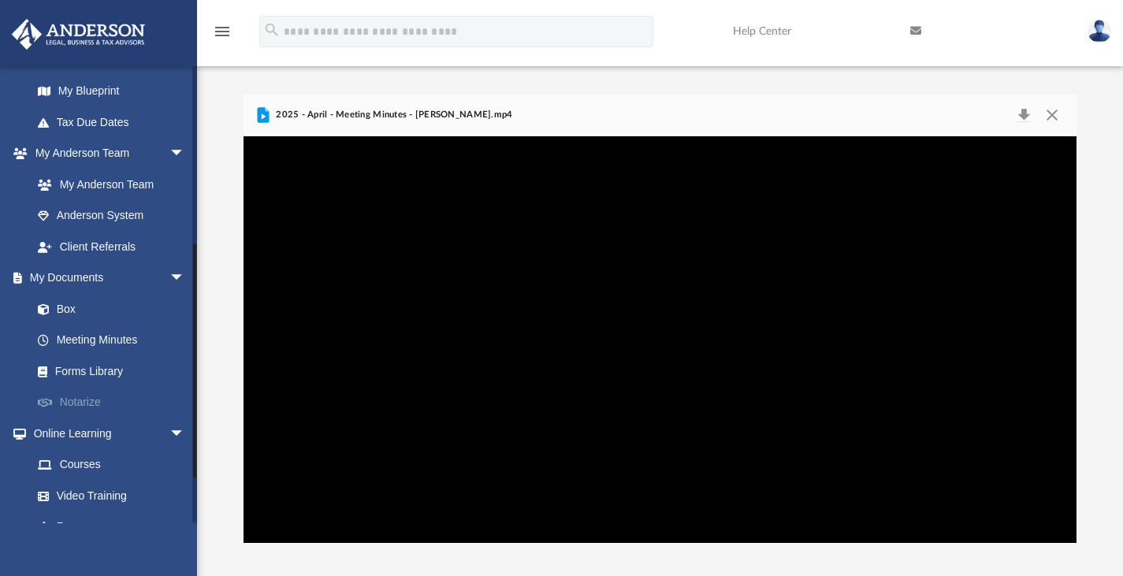
drag, startPoint x: 194, startPoint y: 217, endPoint x: 188, endPoint y: 395, distance: 178.2
click at [188, 395] on div "patheldt@yahoo.com Sign Out patheldt@yahoo.com Home Online Ordering Tax Organiz…" at bounding box center [98, 294] width 197 height 458
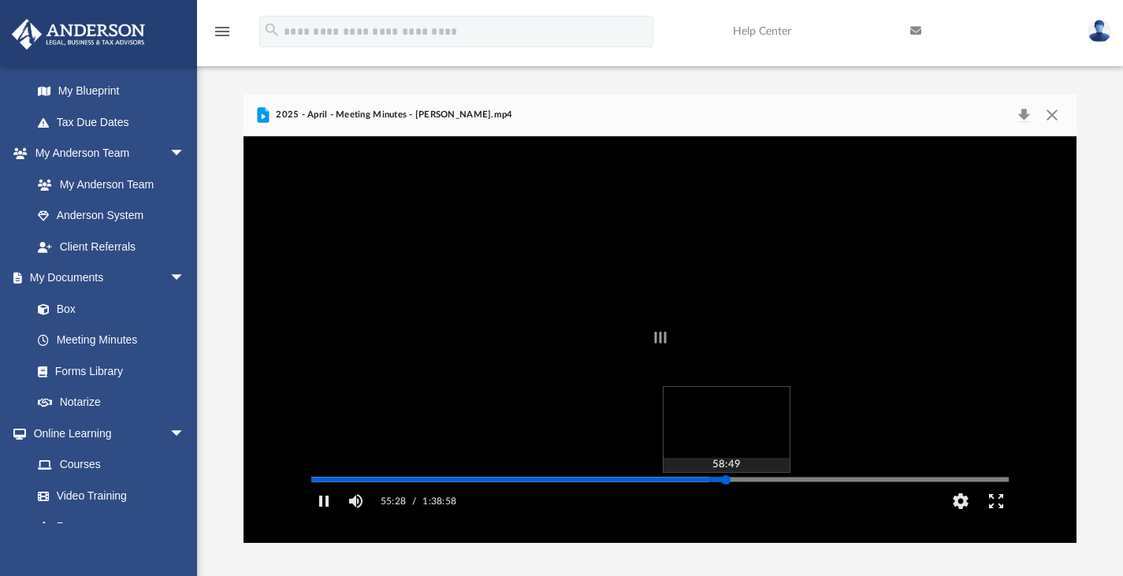
click at [726, 503] on div "Autoplay Disabled Speed Normal Quality Auto Subtitles/CC Off Audio Autoplay Dis…" at bounding box center [660, 339] width 834 height 407
click at [752, 502] on div "Autoplay Disabled Speed Normal Quality Auto Subtitles/CC Off Audio Autoplay Dis…" at bounding box center [660, 339] width 834 height 407
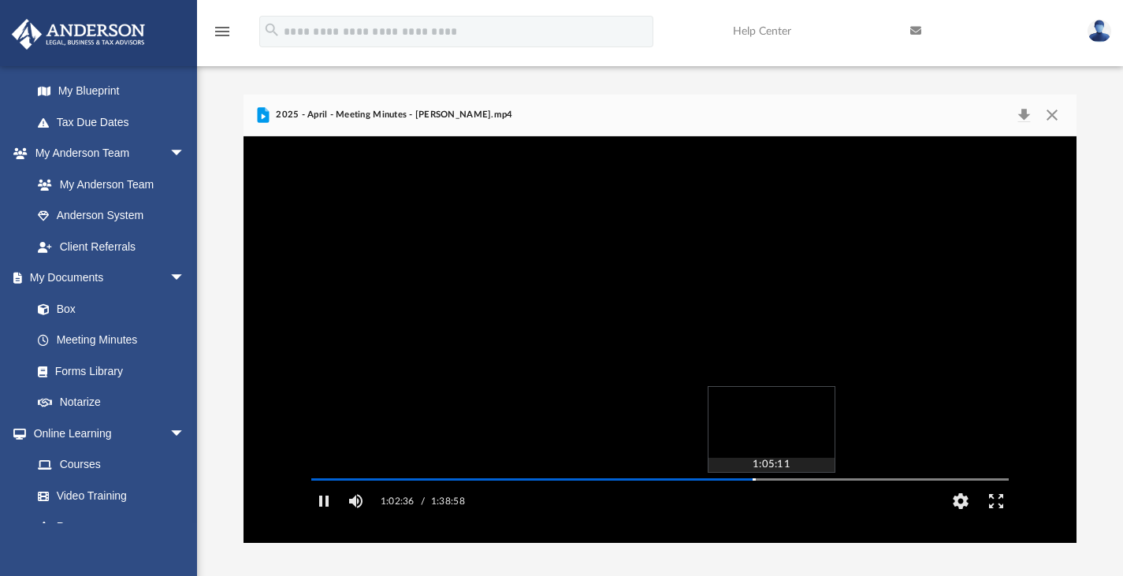
click at [771, 502] on div "Autoplay Disabled Speed Normal Quality Auto Subtitles/CC Off Audio Autoplay Dis…" at bounding box center [660, 339] width 834 height 407
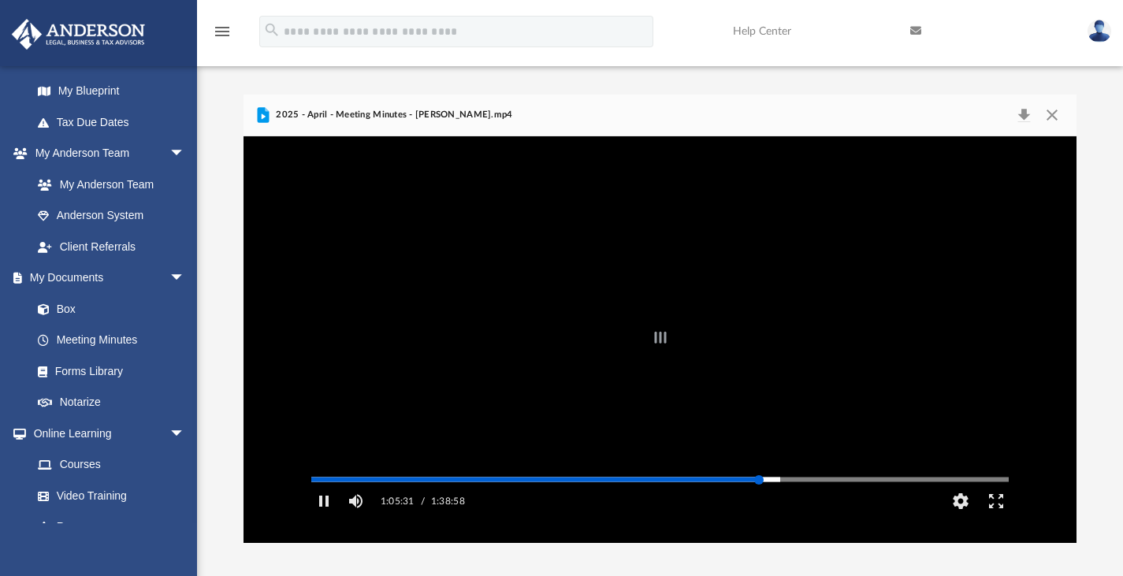
click at [759, 501] on div "Autoplay Disabled Speed Normal Quality Auto Subtitles/CC Off Audio Autoplay Dis…" at bounding box center [660, 339] width 834 height 407
click at [765, 485] on div "Media Slider" at bounding box center [1008, 479] width 697 height 13
click at [767, 500] on div "Autoplay Disabled Speed Normal Quality Auto Subtitles/CC Off Audio Autoplay Dis…" at bounding box center [660, 339] width 834 height 407
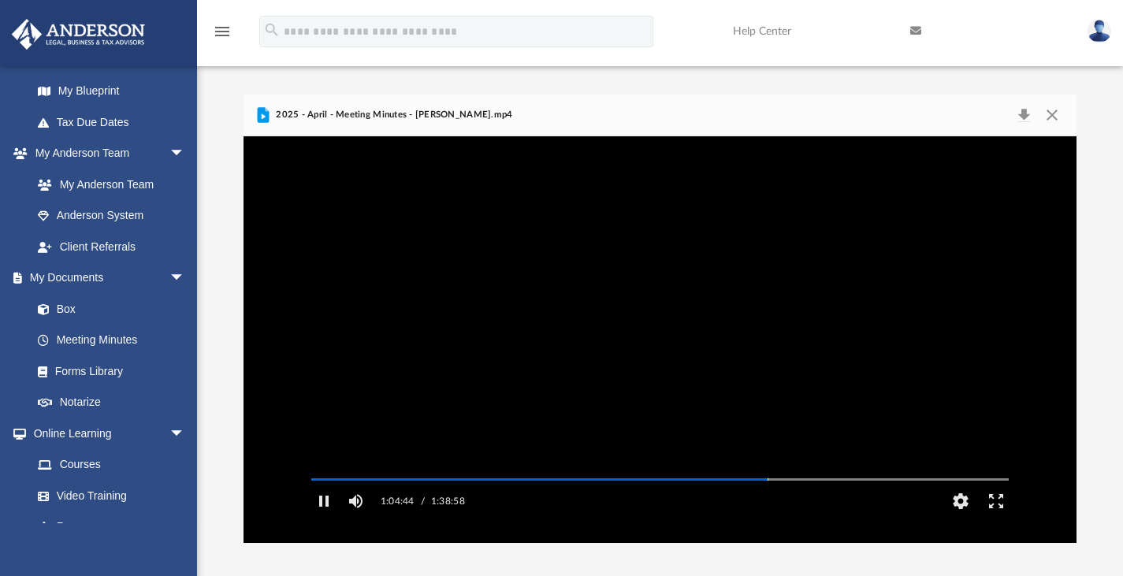
click at [552, 342] on video "File preview" at bounding box center [660, 339] width 723 height 362
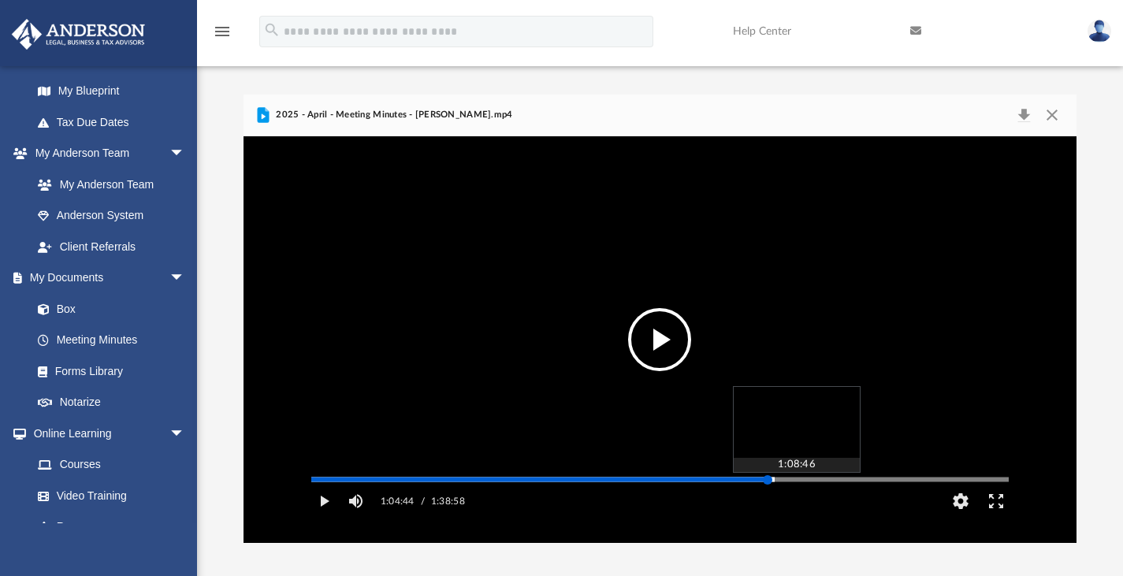
click at [797, 485] on div "Media Slider" at bounding box center [1008, 479] width 697 height 13
click at [797, 481] on div "Media Slider" at bounding box center [659, 479] width 697 height 2
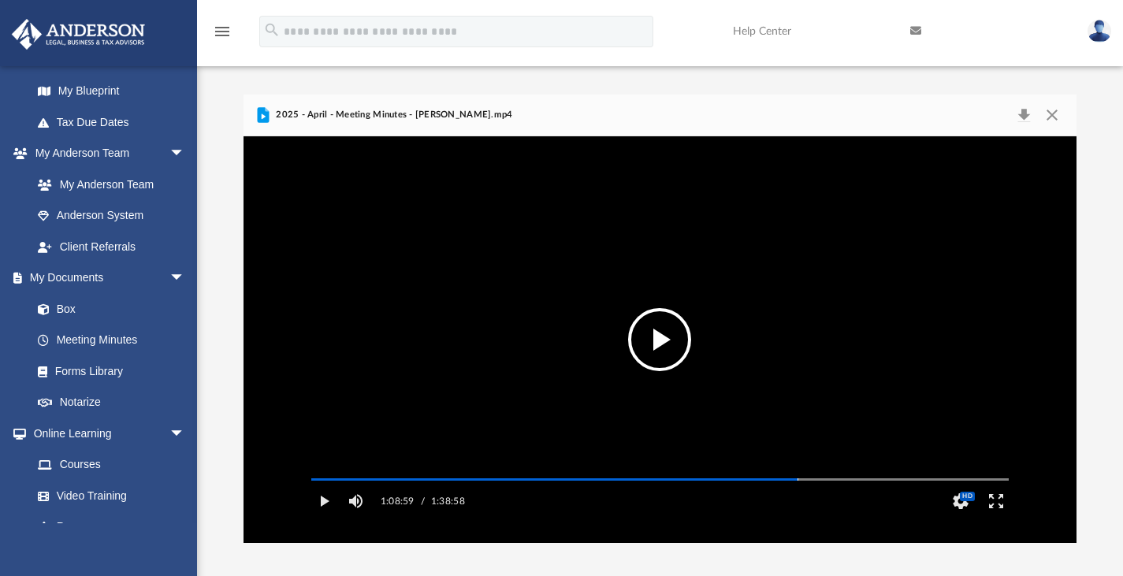
click at [651, 326] on button "File preview" at bounding box center [659, 339] width 63 height 63
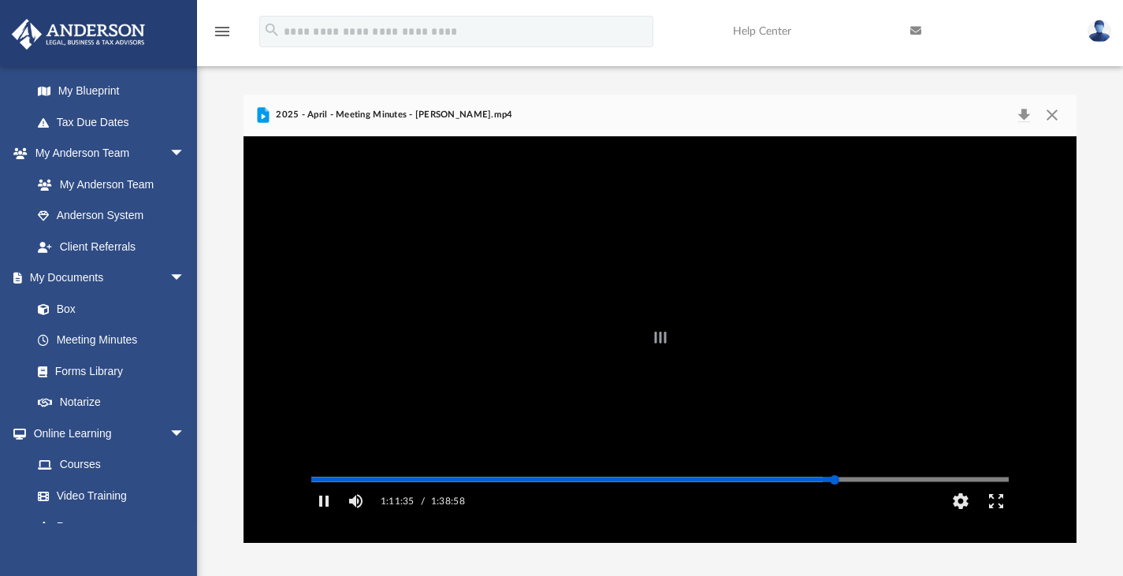
click at [834, 500] on div "Autoplay Disabled Speed Normal Quality Auto Subtitles/CC Off Audio Autoplay Dis…" at bounding box center [660, 339] width 834 height 407
click at [856, 500] on div "Autoplay Disabled Speed Normal Quality Auto Subtitles/CC Off Audio Autoplay Dis…" at bounding box center [660, 339] width 834 height 407
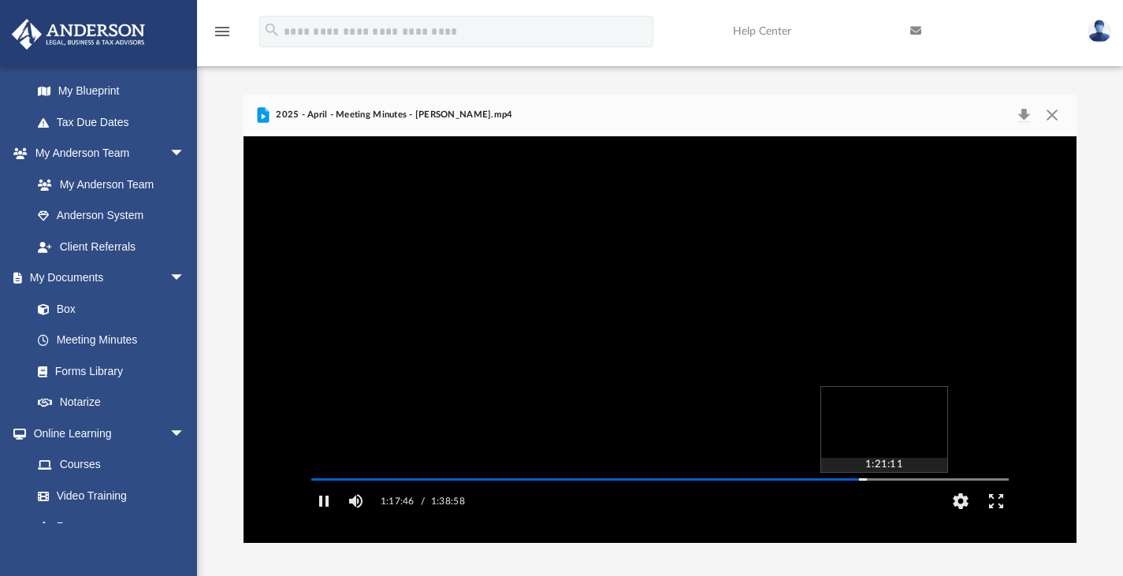
click at [883, 500] on div "Autoplay Disabled Speed Normal Quality Auto Subtitles/CC Off Audio Autoplay Dis…" at bounding box center [660, 339] width 834 height 407
click at [68, 303] on link "Box" at bounding box center [115, 309] width 187 height 32
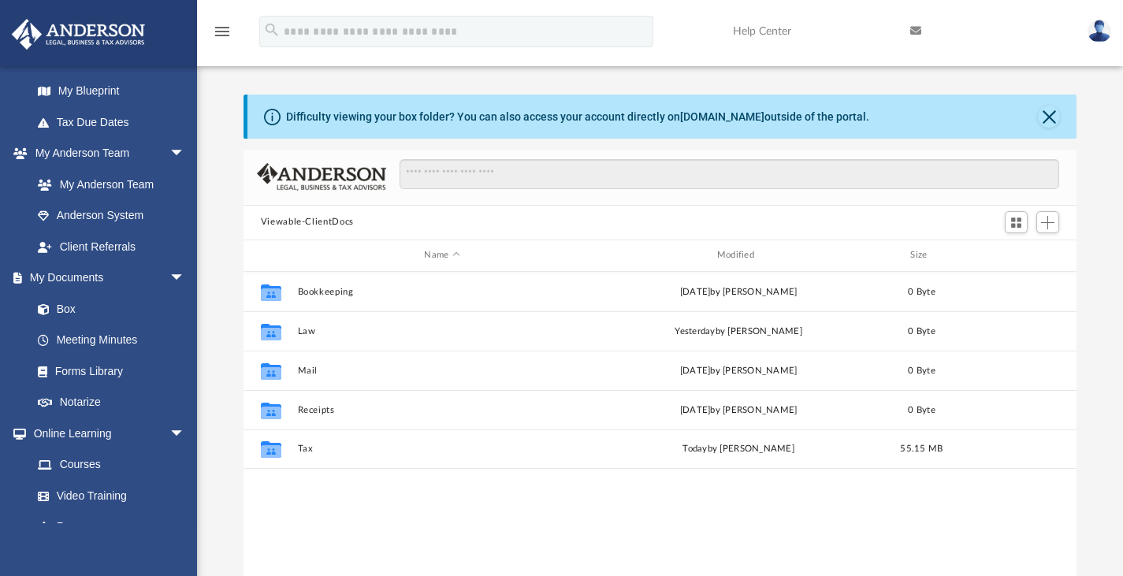
scroll to position [346, 821]
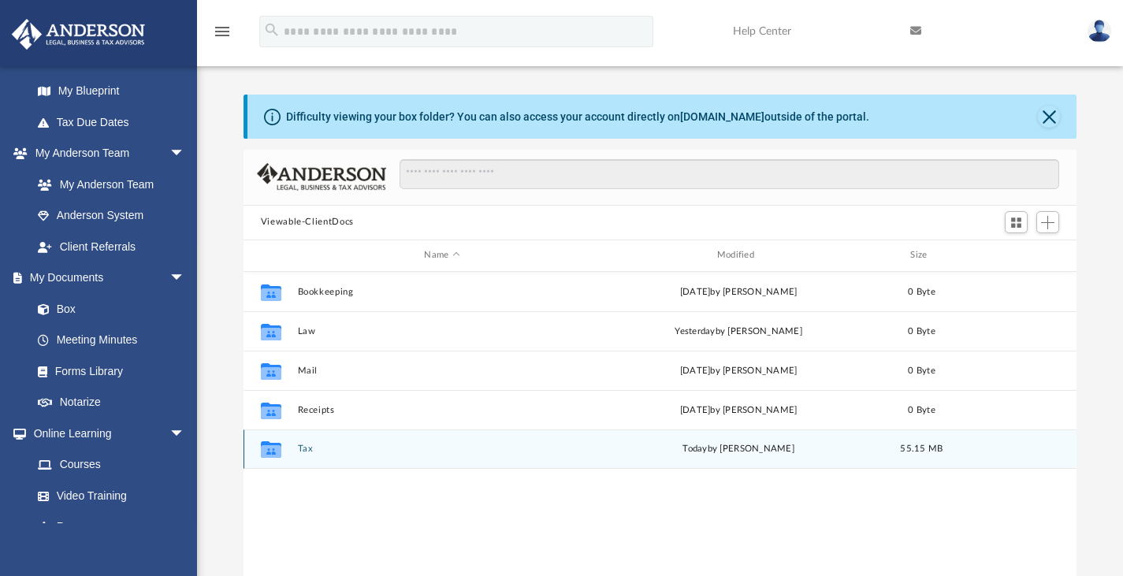
click at [307, 447] on button "Tax" at bounding box center [441, 449] width 289 height 10
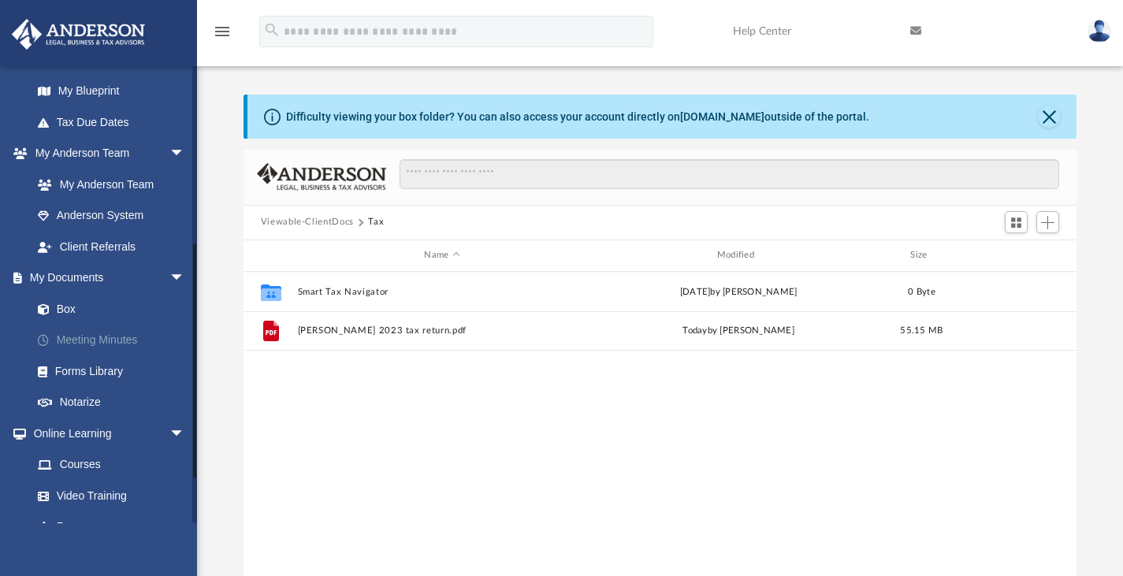
click at [116, 341] on link "Meeting Minutes" at bounding box center [115, 341] width 187 height 32
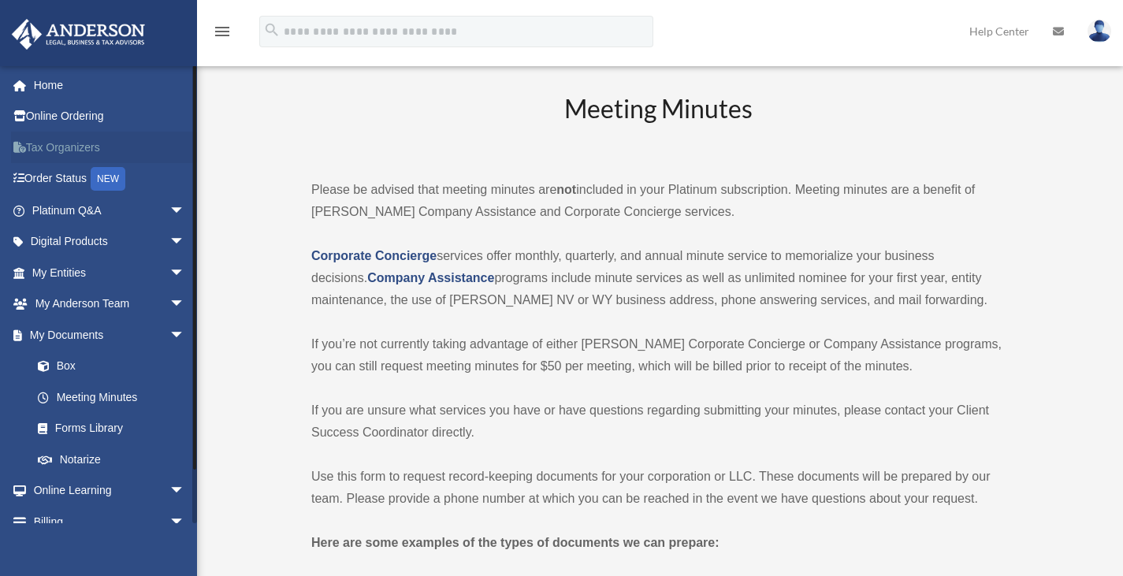
click at [88, 144] on link "Tax Organizers" at bounding box center [110, 148] width 198 height 32
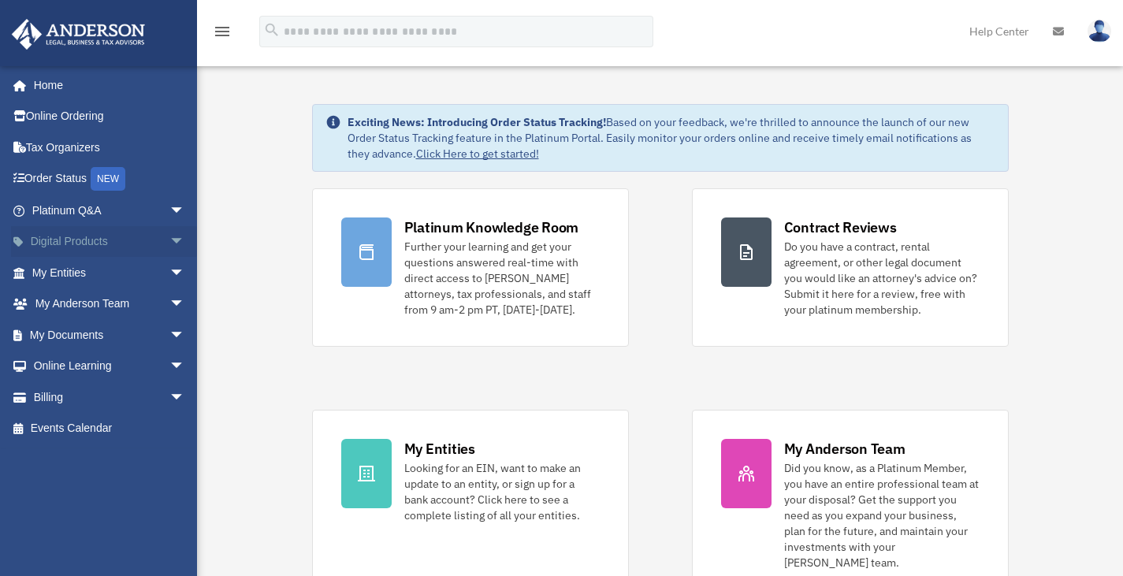
click at [171, 235] on span "arrow_drop_down" at bounding box center [185, 242] width 32 height 32
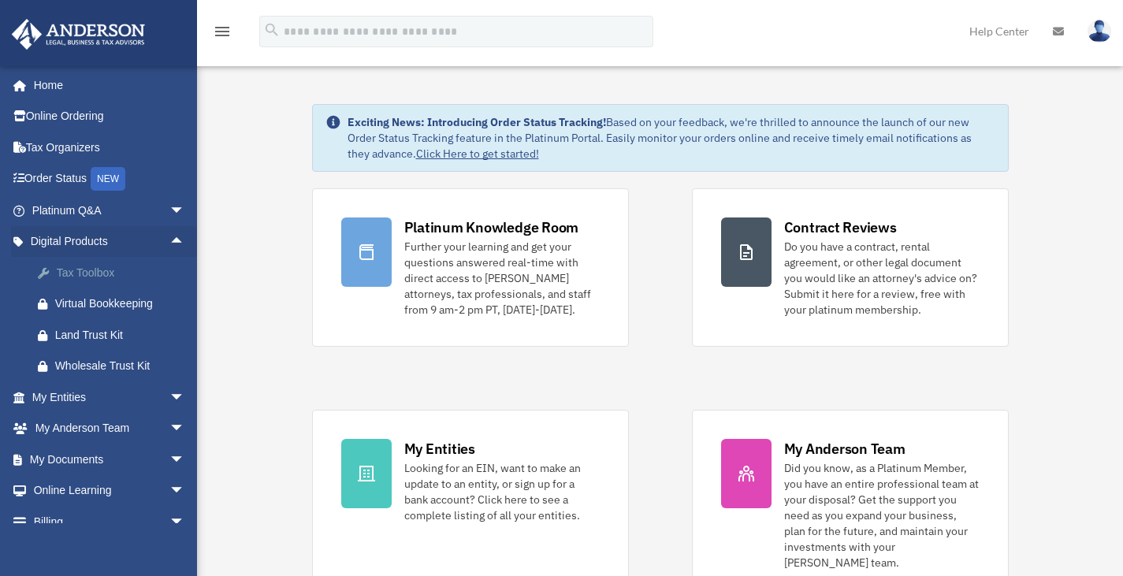
click at [117, 275] on div "Tax Toolbox" at bounding box center [122, 273] width 134 height 20
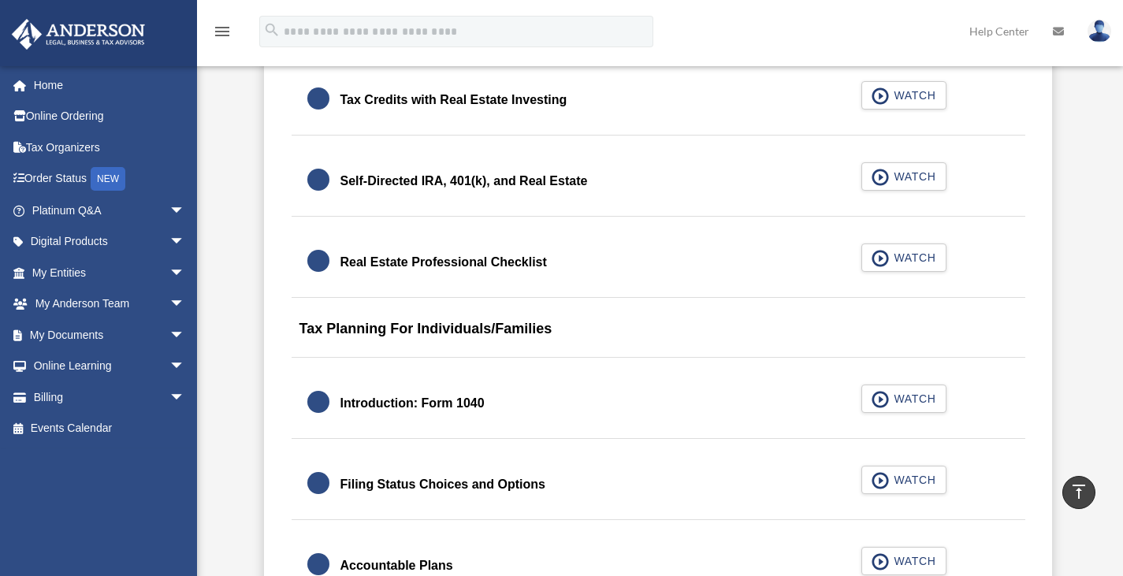
scroll to position [2057, 0]
